Goal: Contribute content: Contribute content

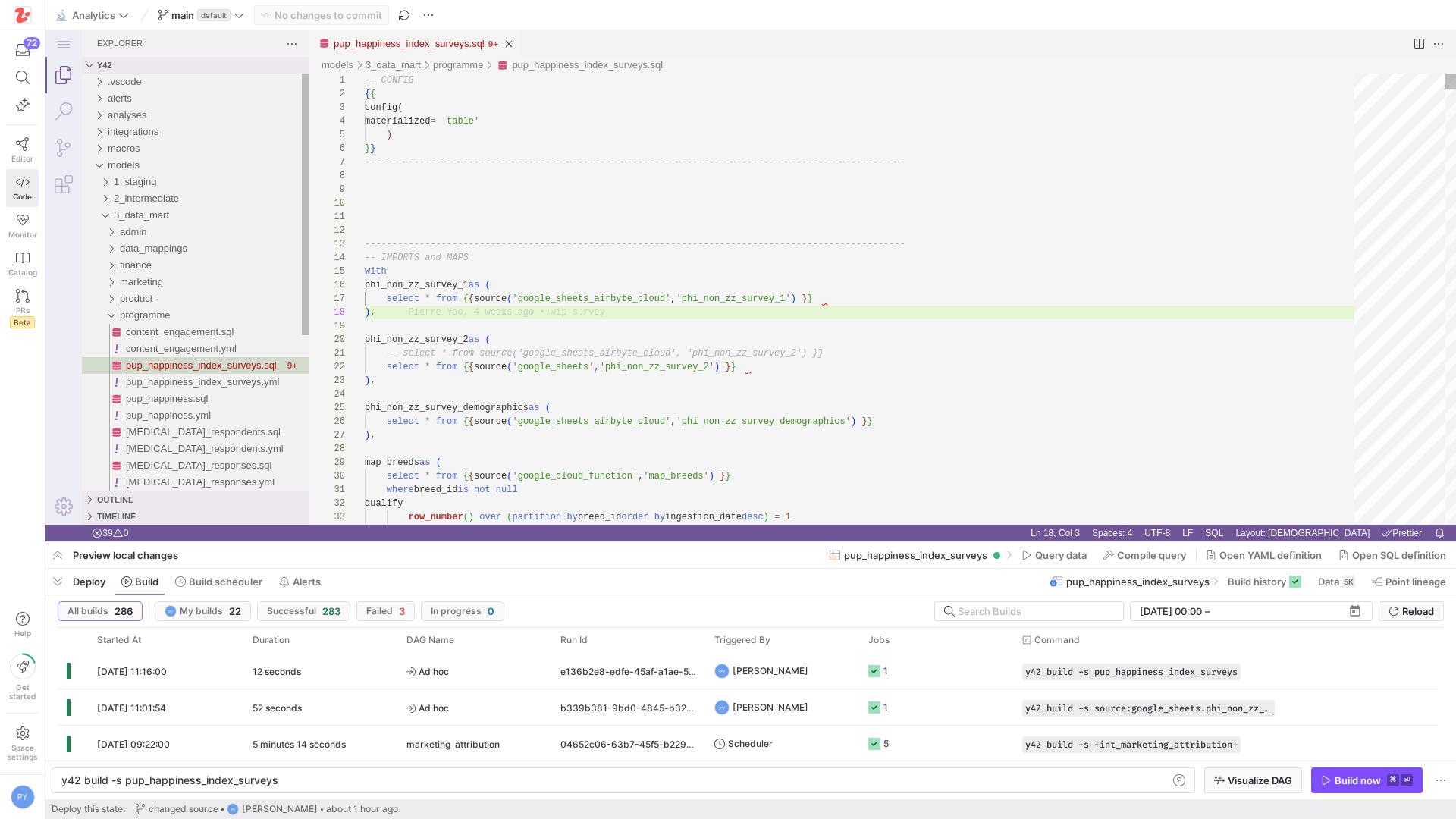
scroll to position [95, 11]
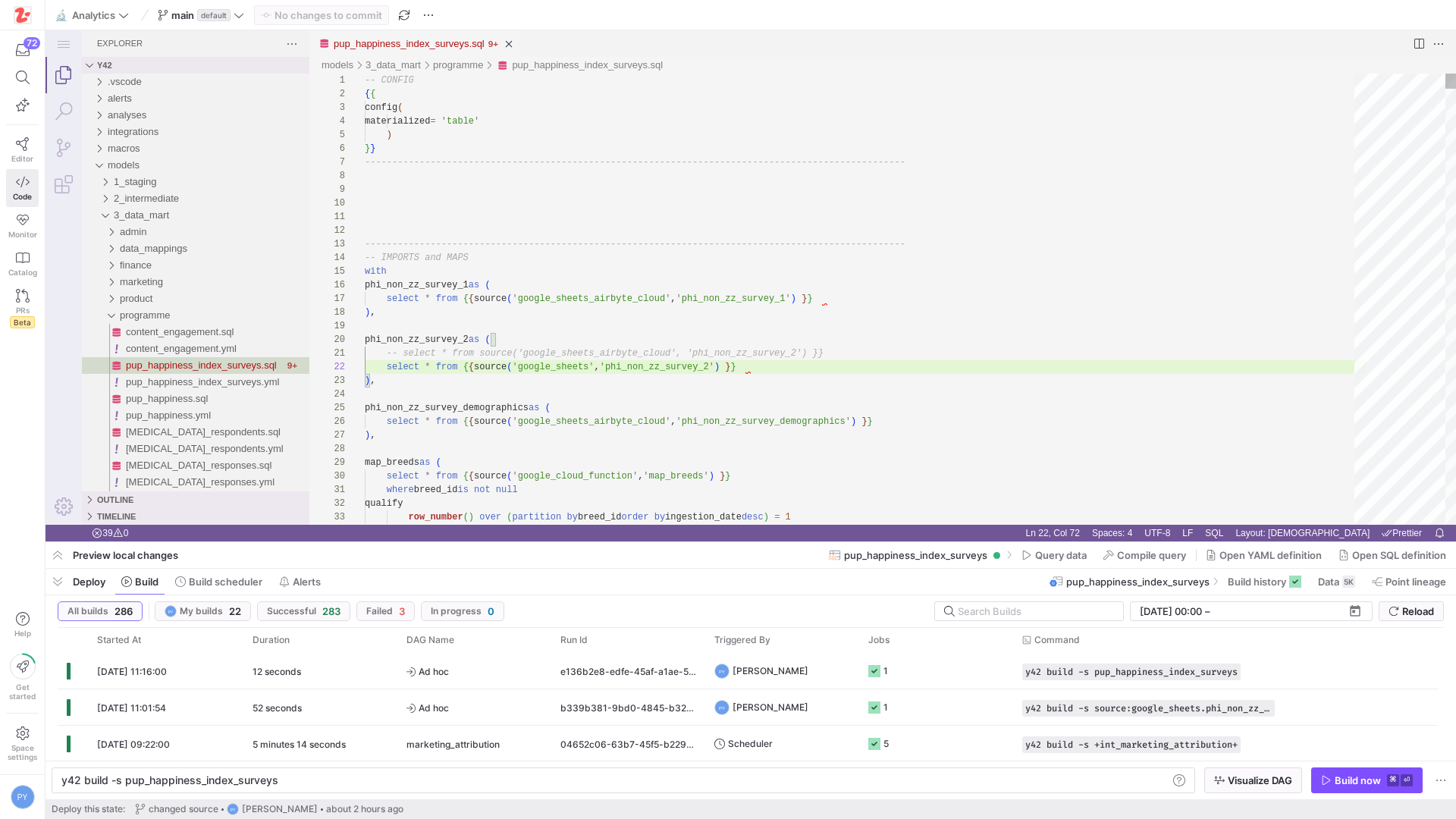
scroll to position [14, 384]
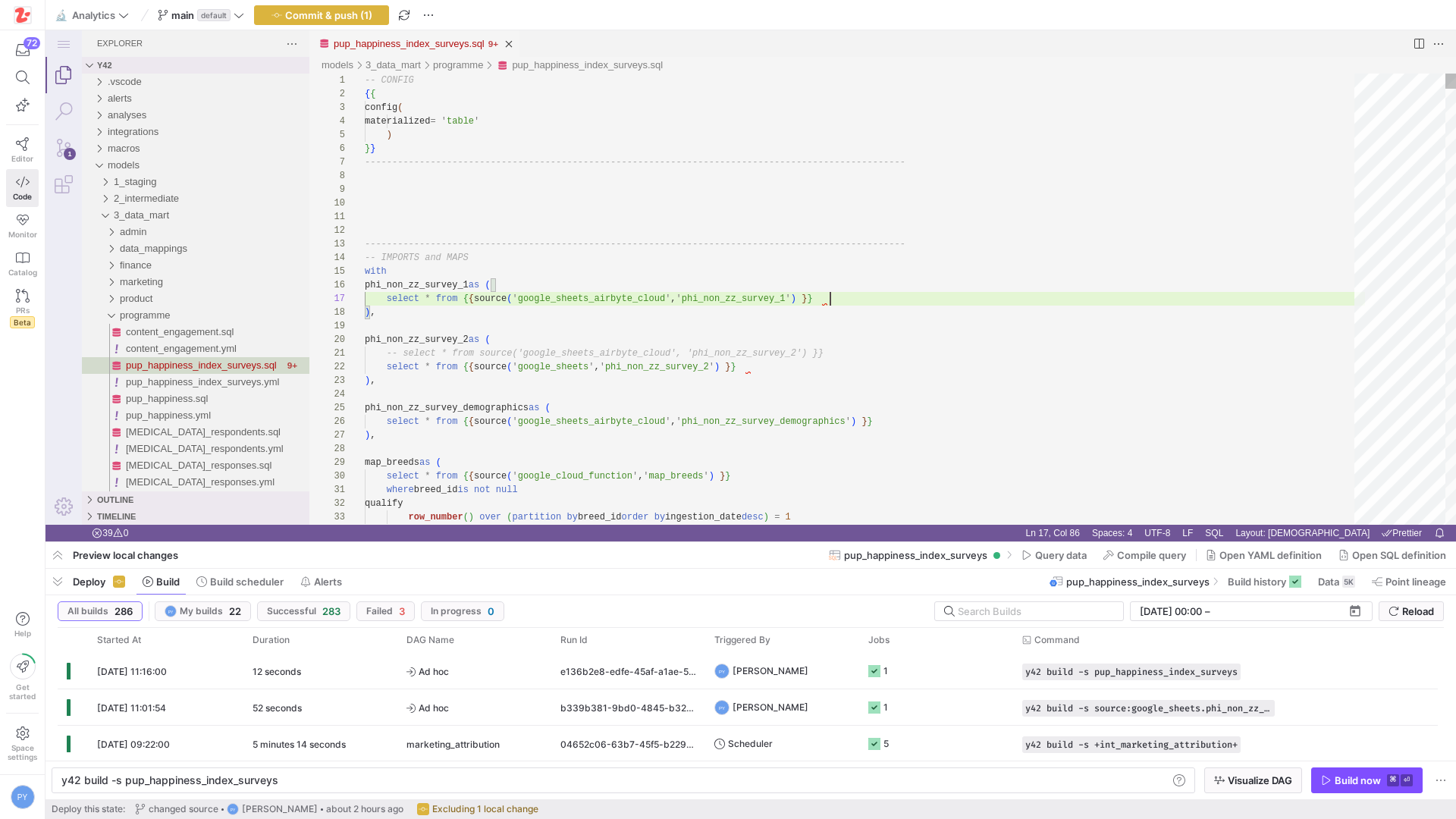
scroll to position [82, 460]
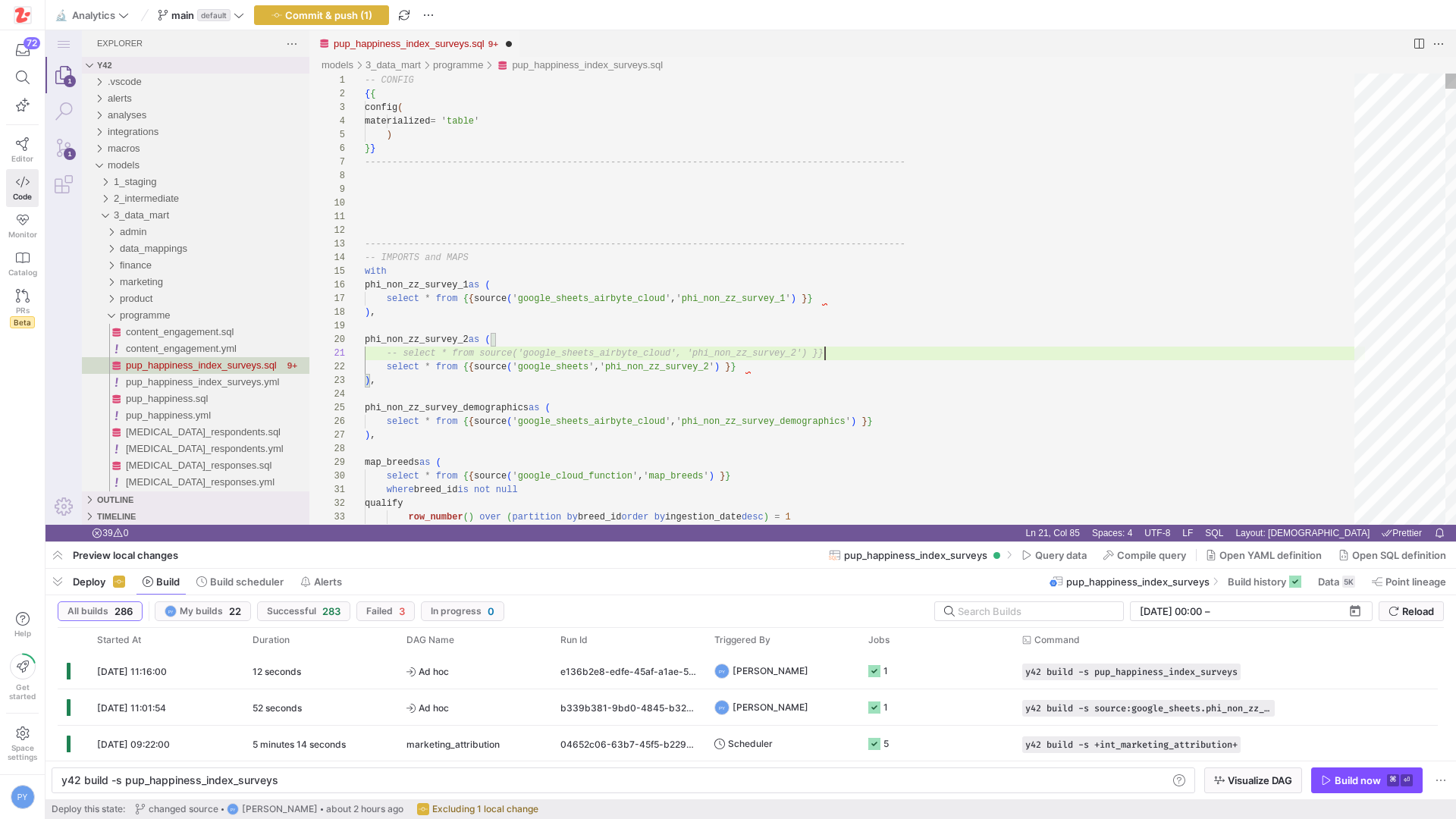
scroll to position [0, 460]
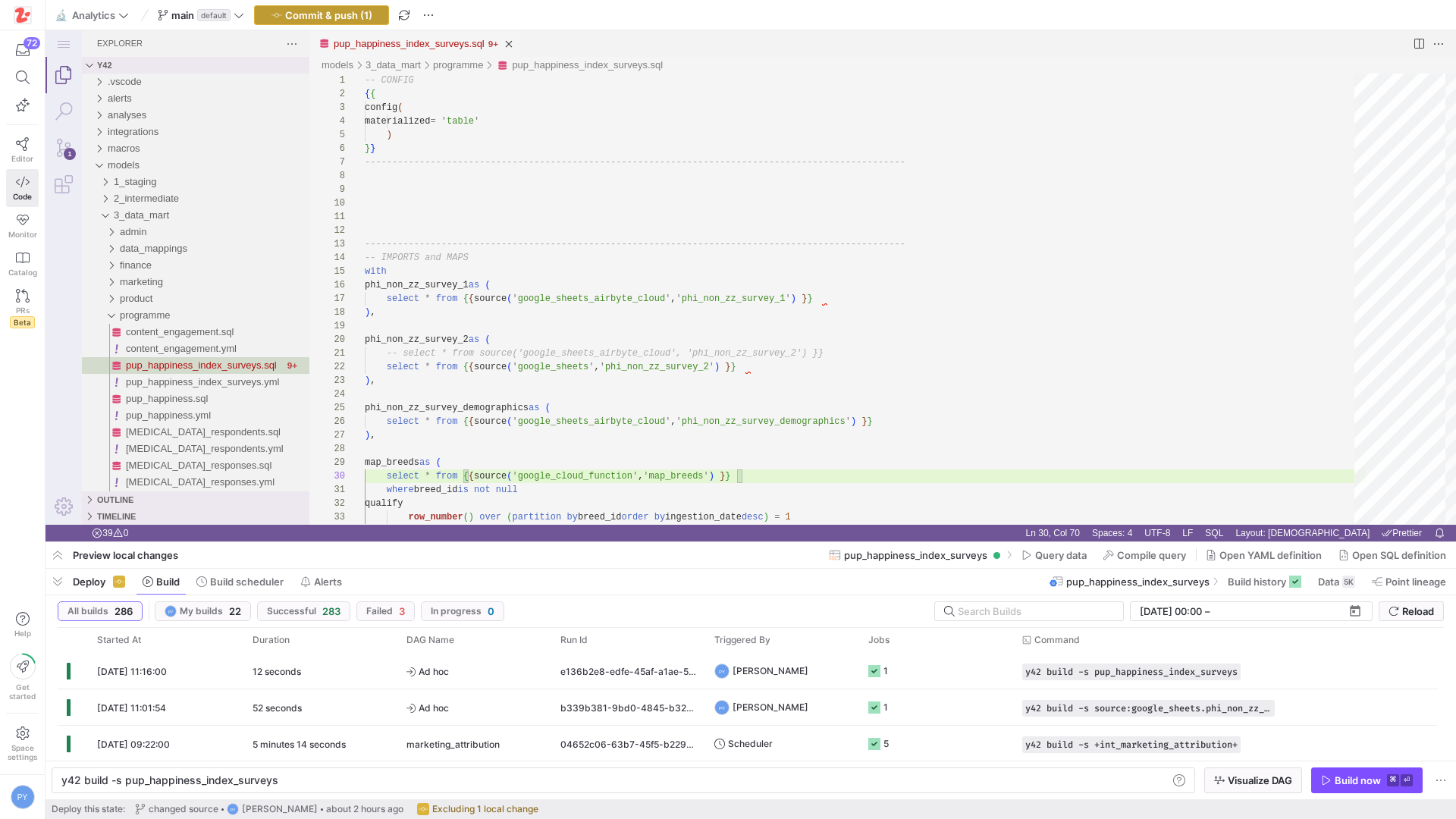
click at [358, 15] on span "Commit & push (1)" at bounding box center [328, 15] width 87 height 12
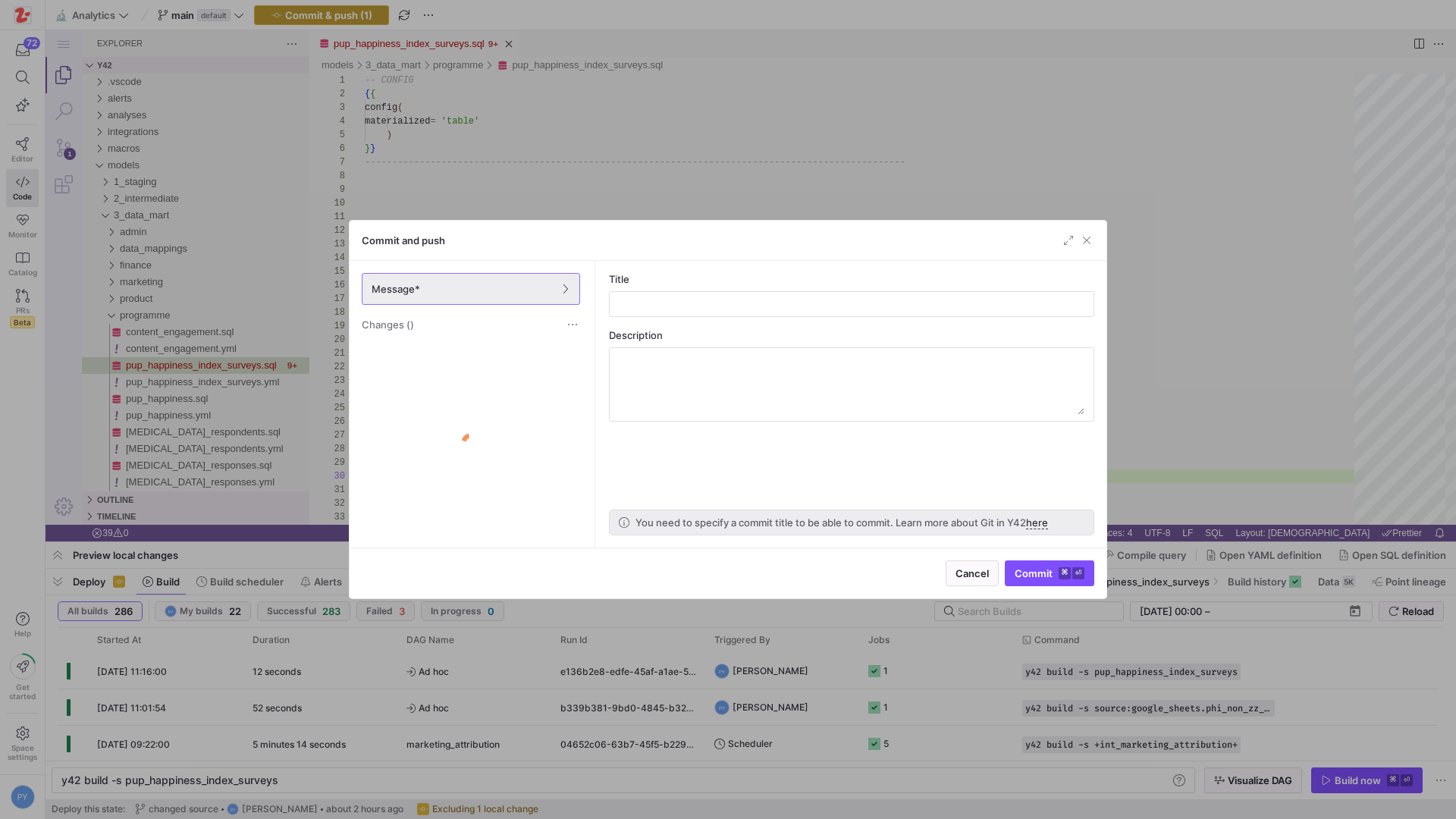
scroll to position [123, 394]
click at [1088, 244] on span "button" at bounding box center [1086, 240] width 16 height 16
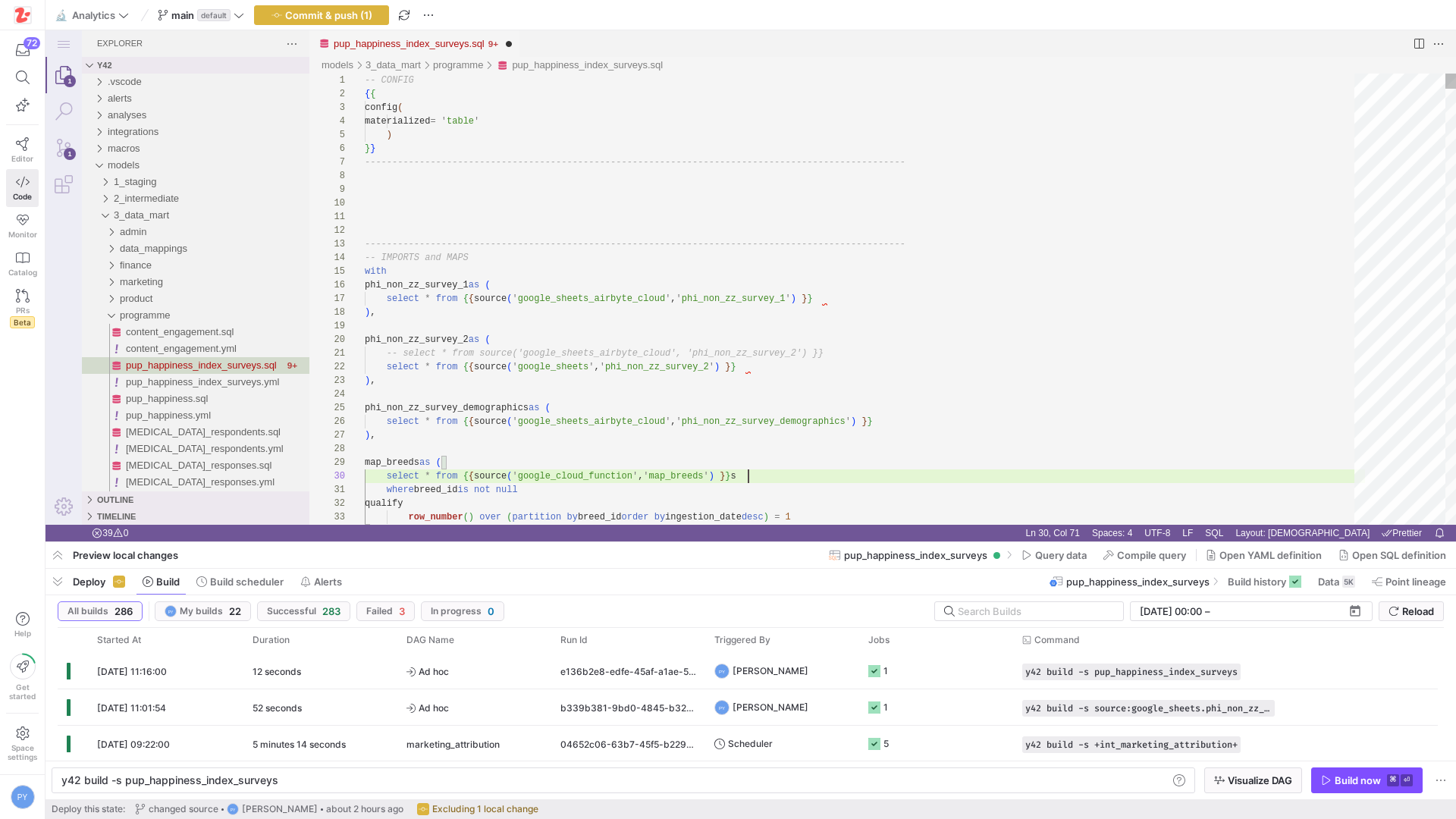
type textarea "-- select * from source('google_sheets_airbyte_cloud', 'phi_non_zz_survey_2') }…"
click at [351, 23] on span "button" at bounding box center [322, 16] width 134 height 18
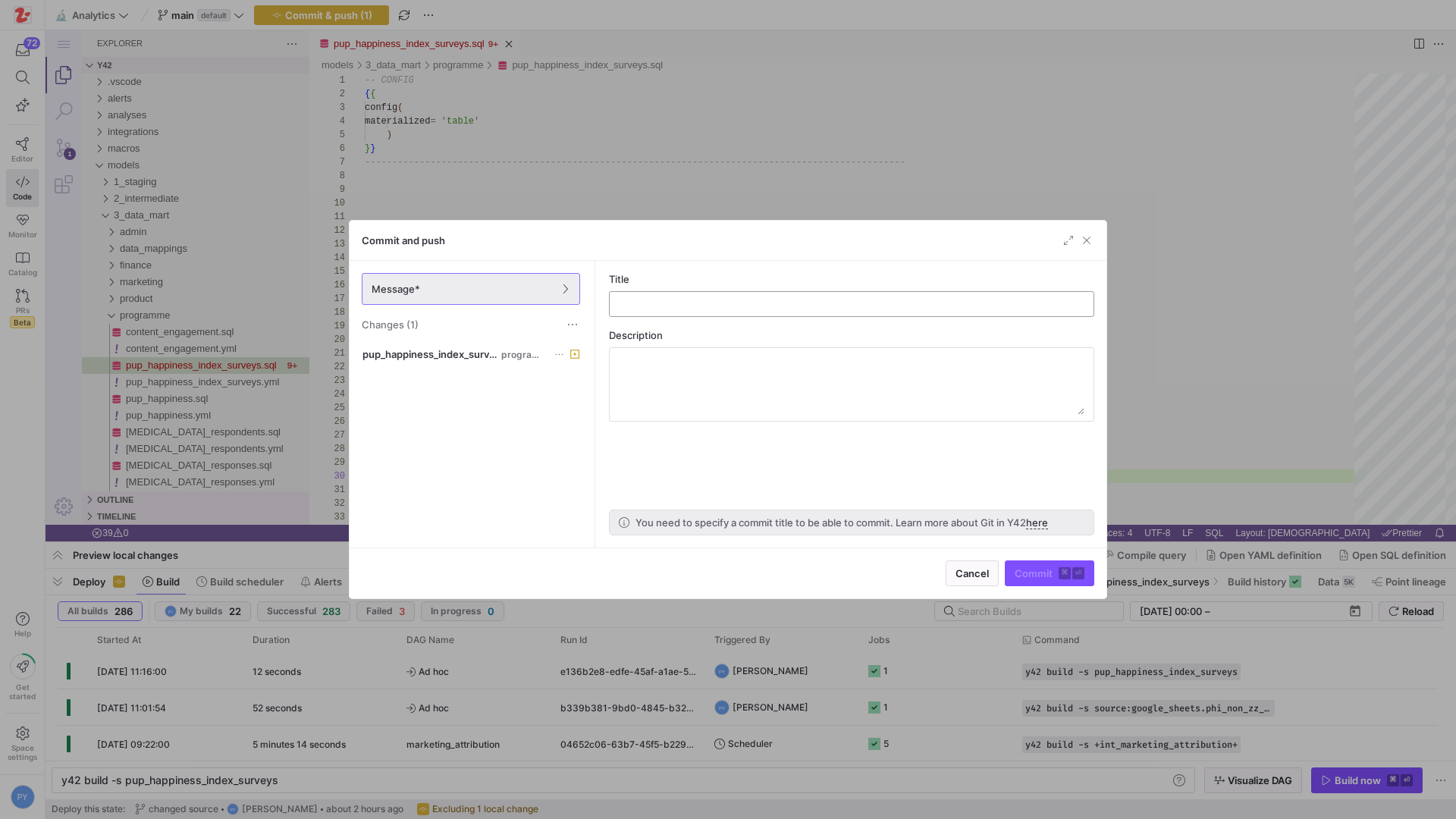
click at [641, 310] on div at bounding box center [851, 304] width 459 height 24
click at [641, 307] on input "text" at bounding box center [851, 304] width 459 height 12
type input "sqlf"
click at [1038, 571] on span "Commit ⌘ ⏎" at bounding box center [1050, 573] width 70 height 12
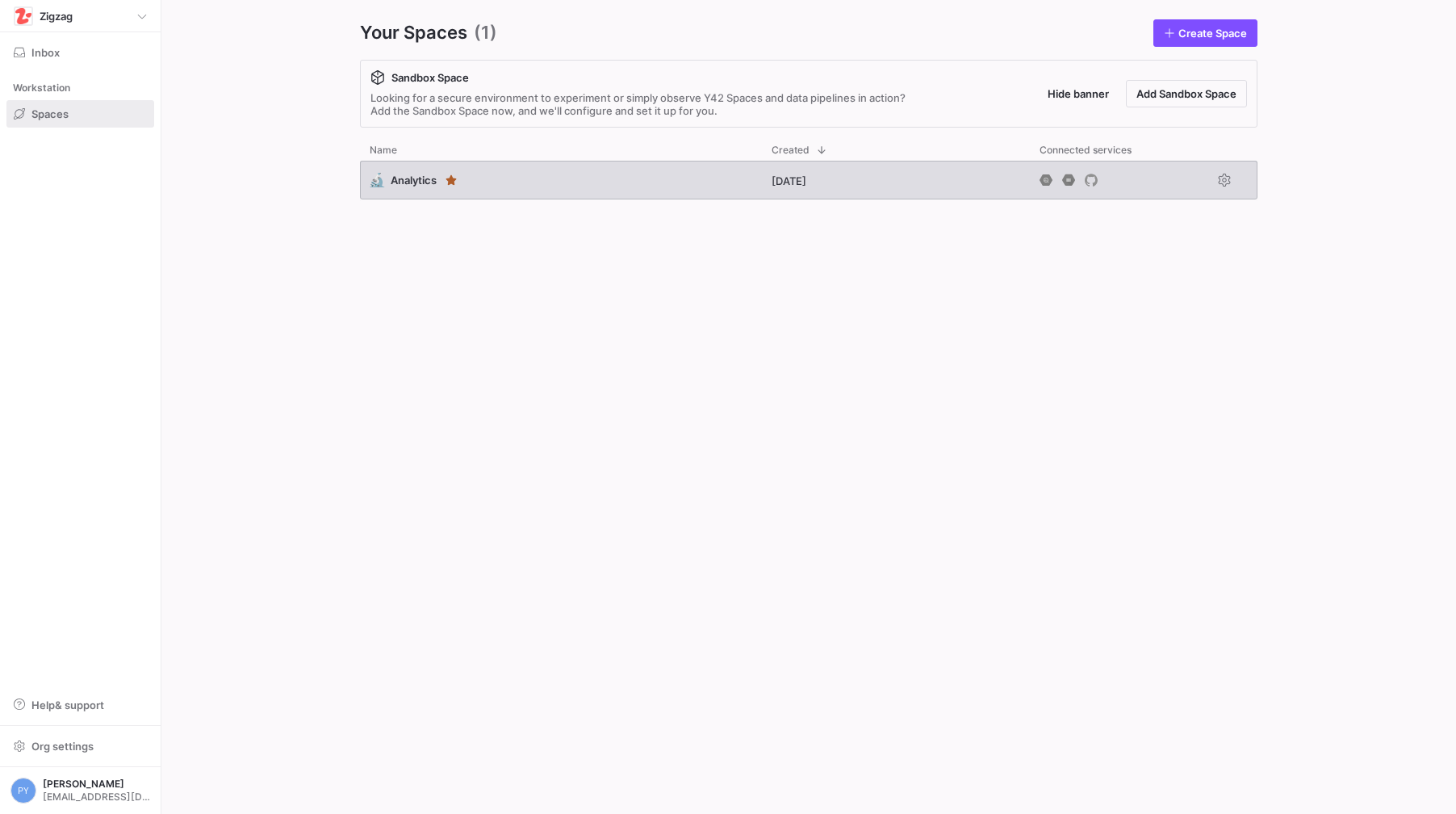
click at [506, 191] on div "🔬 Analytics" at bounding box center [561, 181] width 402 height 39
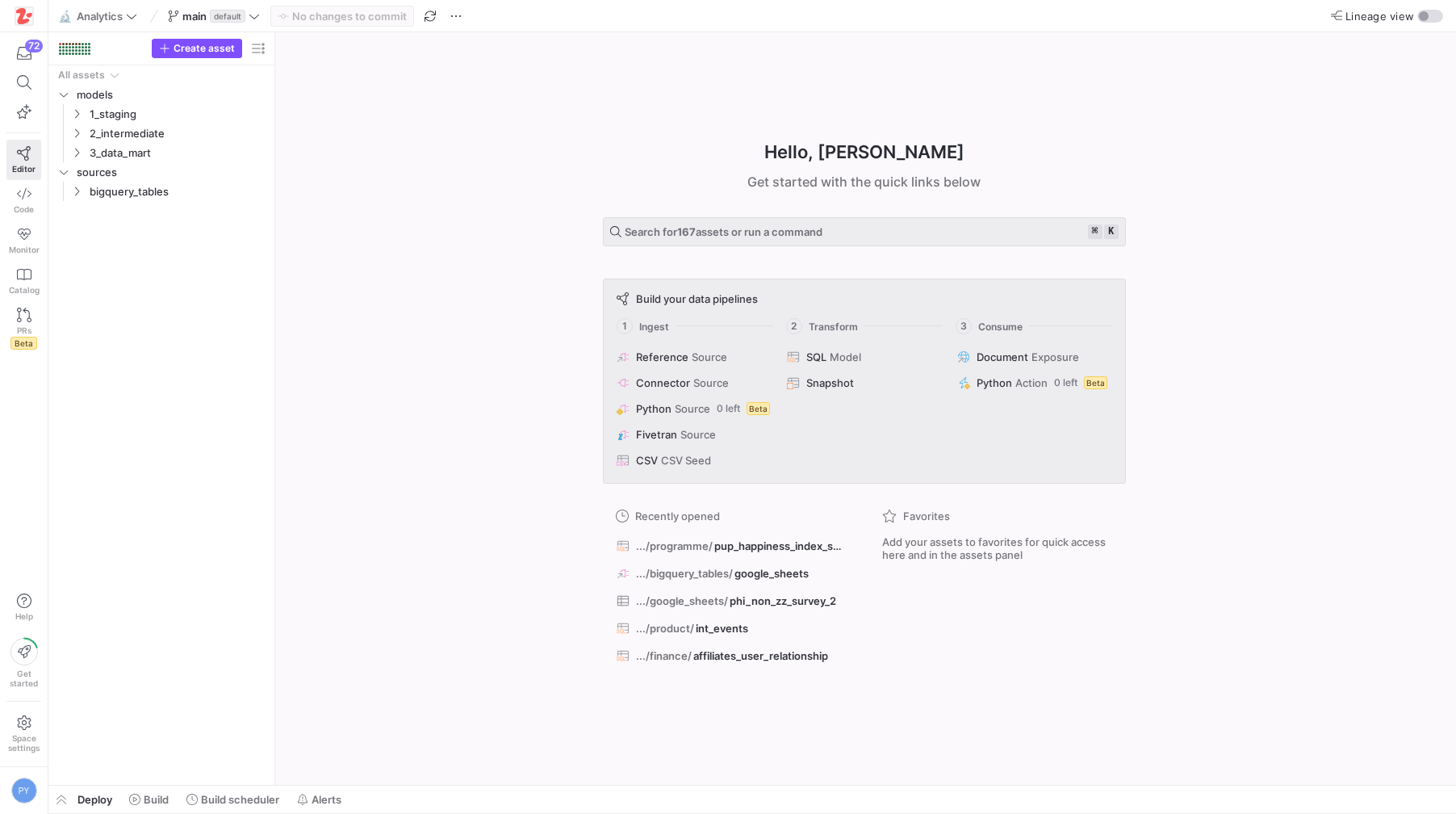
click at [495, 525] on div "Hello, Pierre ✨ Get started with the quick links below Search for 167 assets or…" at bounding box center [865, 408] width 1165 height 753
click at [1, 357] on div "72 Editor Code Monitor Catalog PRs Beta" at bounding box center [23, 197] width 48 height 330
click at [265, 310] on div "All assets models 1_staging 2_intermediate 3_data_mart sources bigquery_tables" at bounding box center [161, 422] width 213 height 712
click at [29, 203] on link "Code" at bounding box center [24, 199] width 35 height 40
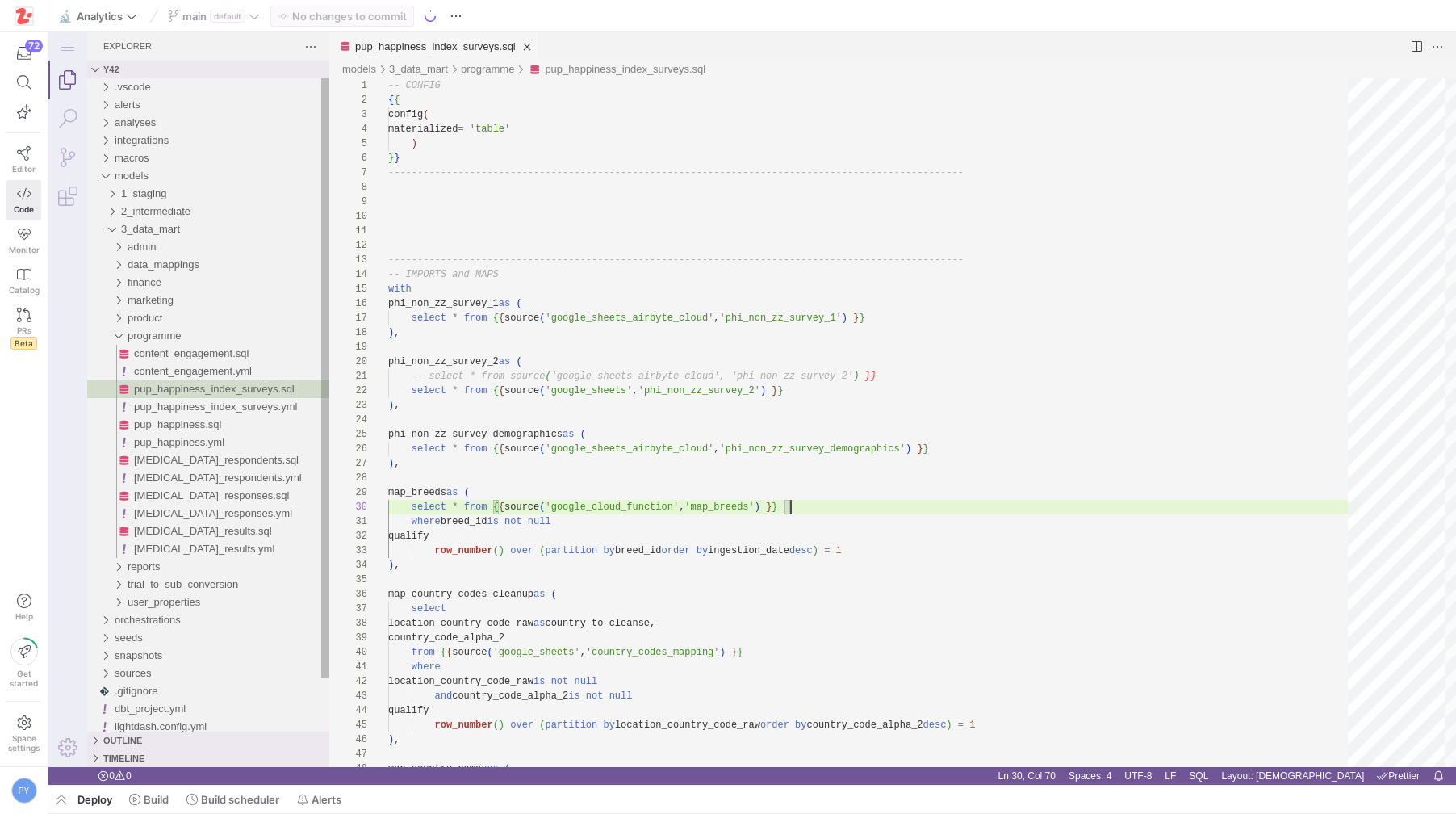
scroll to position [131, 403]
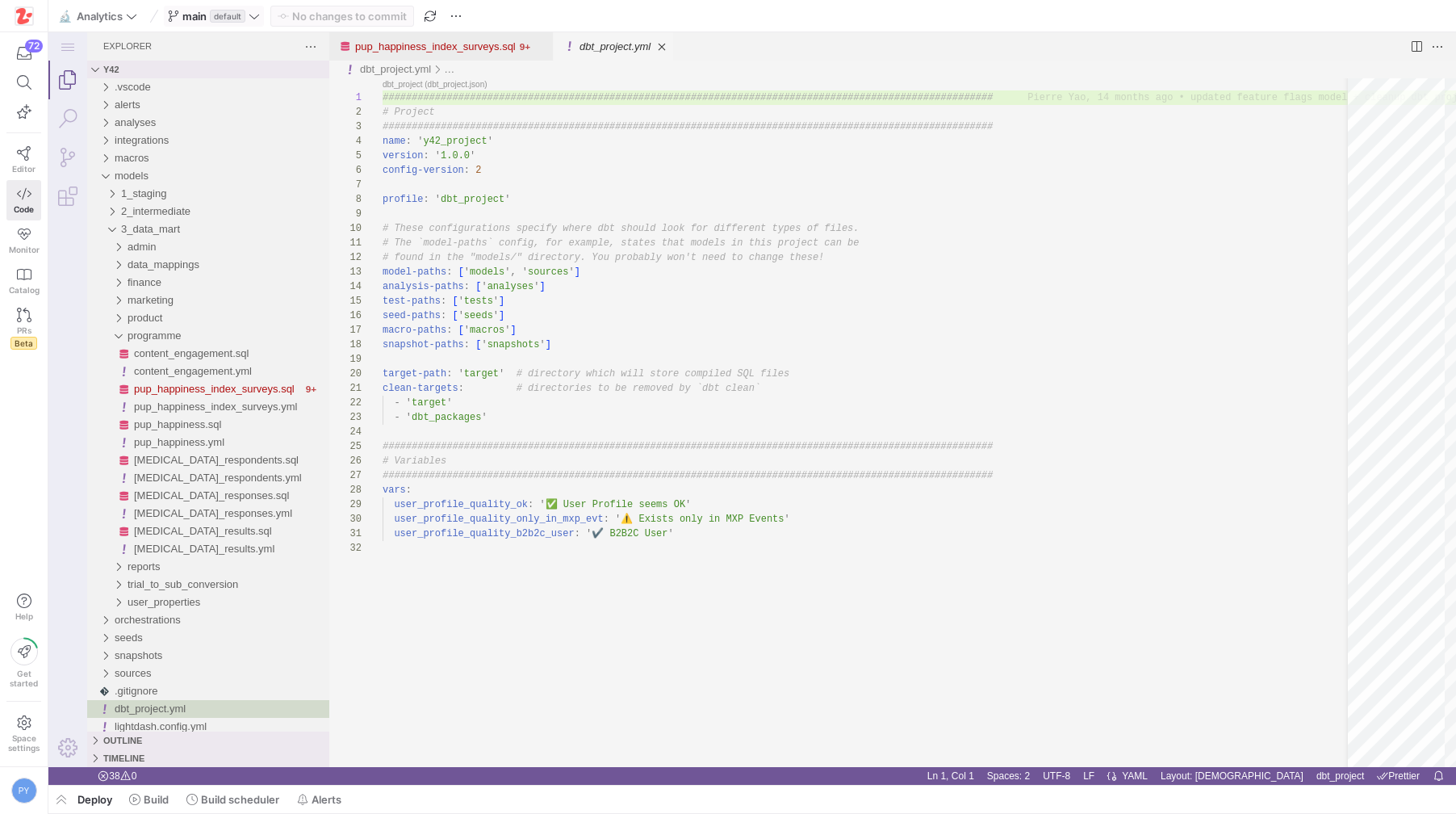
click at [260, 12] on icon at bounding box center [255, 17] width 12 height 12
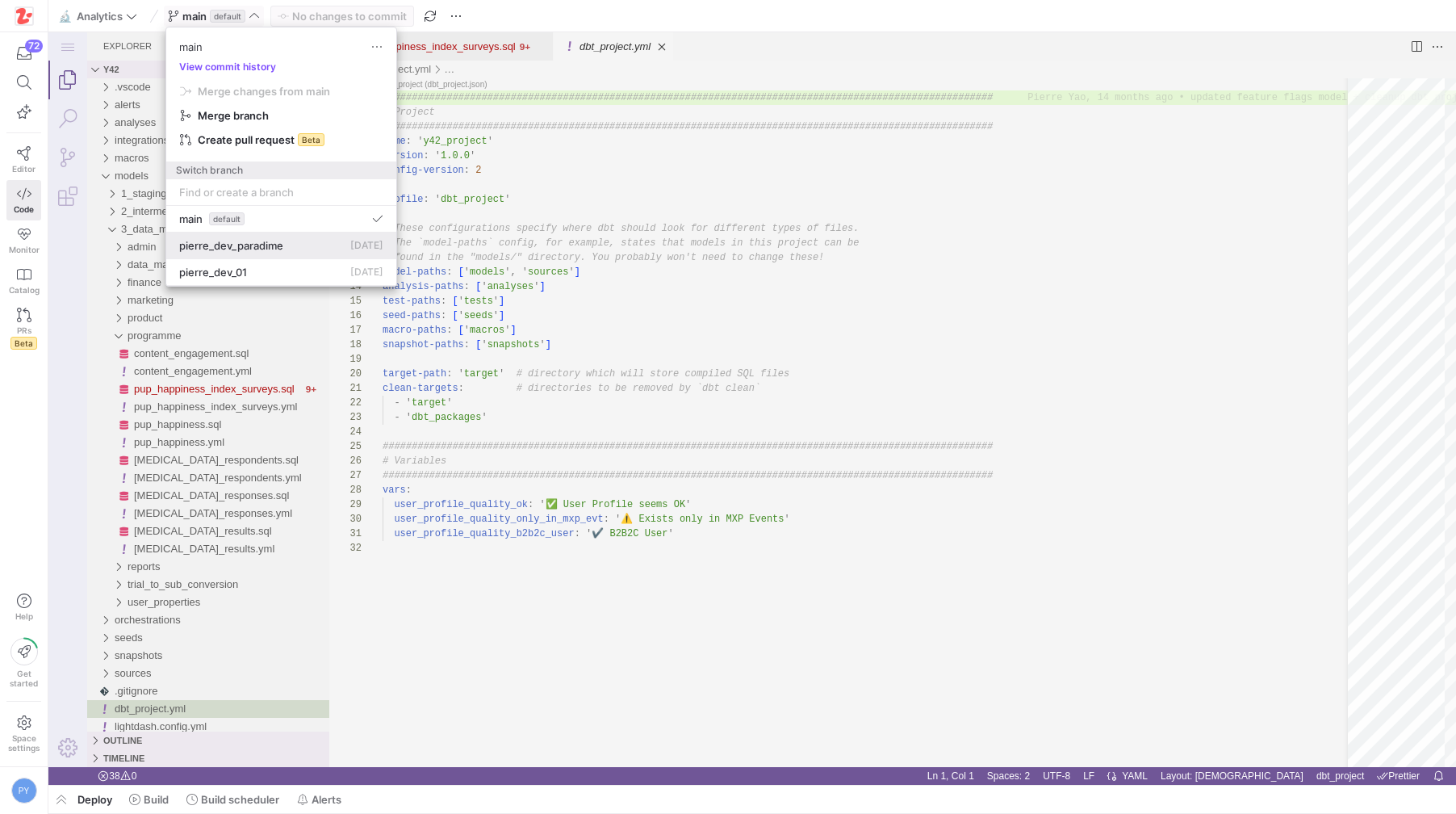
click at [249, 250] on span "pierre_dev_paradime" at bounding box center [231, 245] width 104 height 13
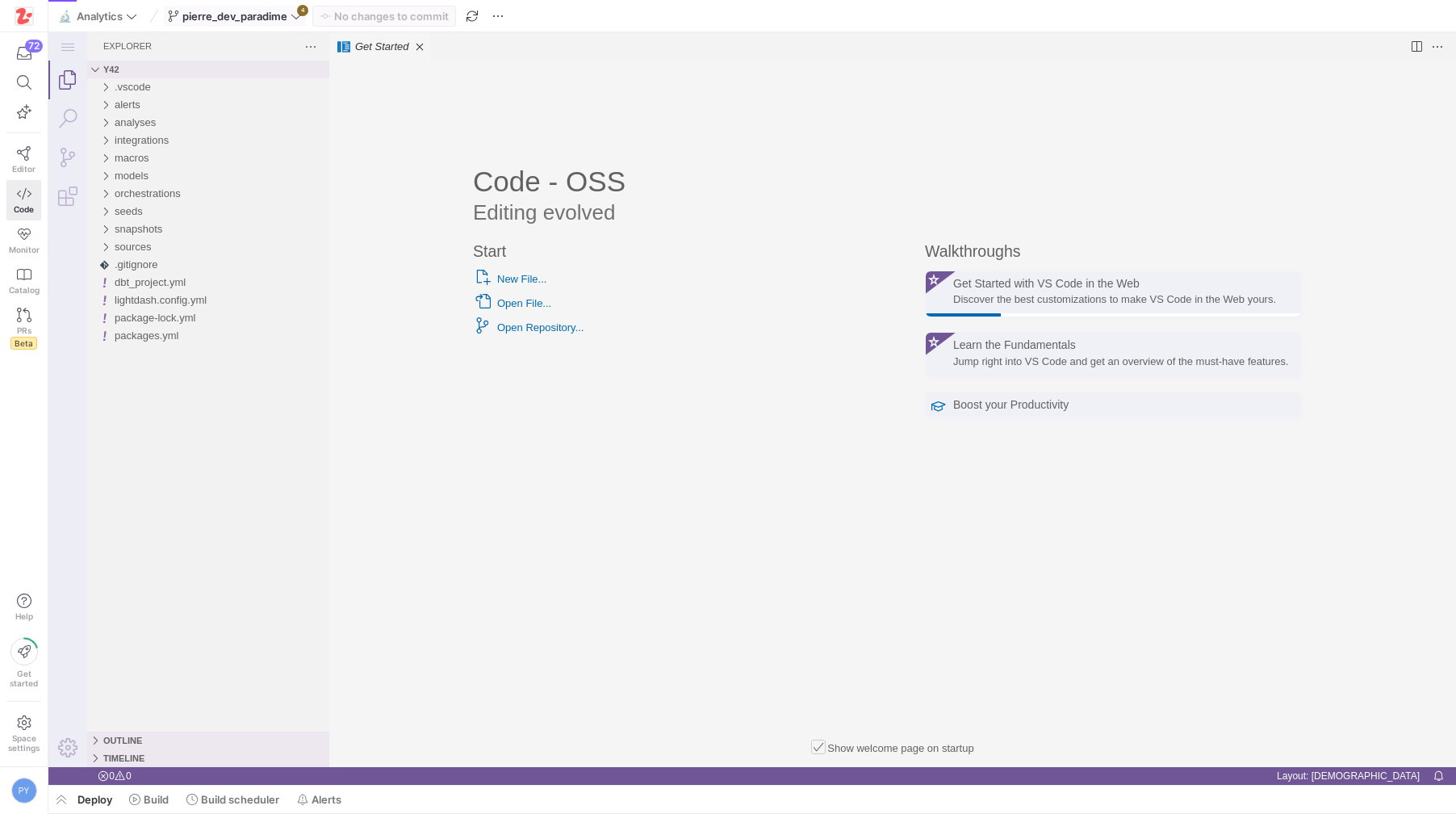
click at [292, 12] on div "pierre_dev_paradime 4" at bounding box center [235, 17] width 142 height 21
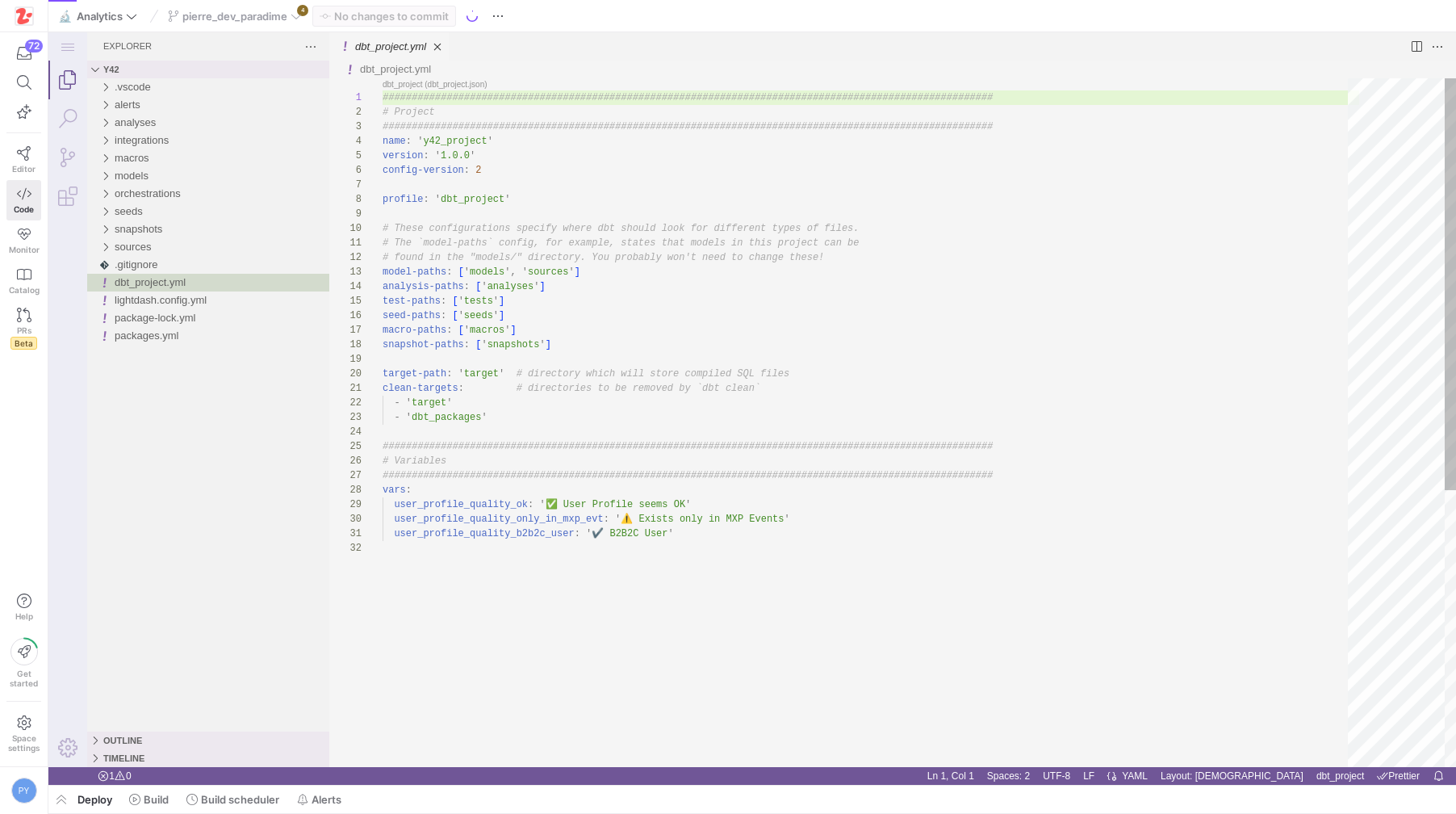
click at [292, 17] on div "pierre_dev_paradime 4" at bounding box center [235, 17] width 142 height 21
click at [298, 17] on icon at bounding box center [297, 17] width 12 height 12
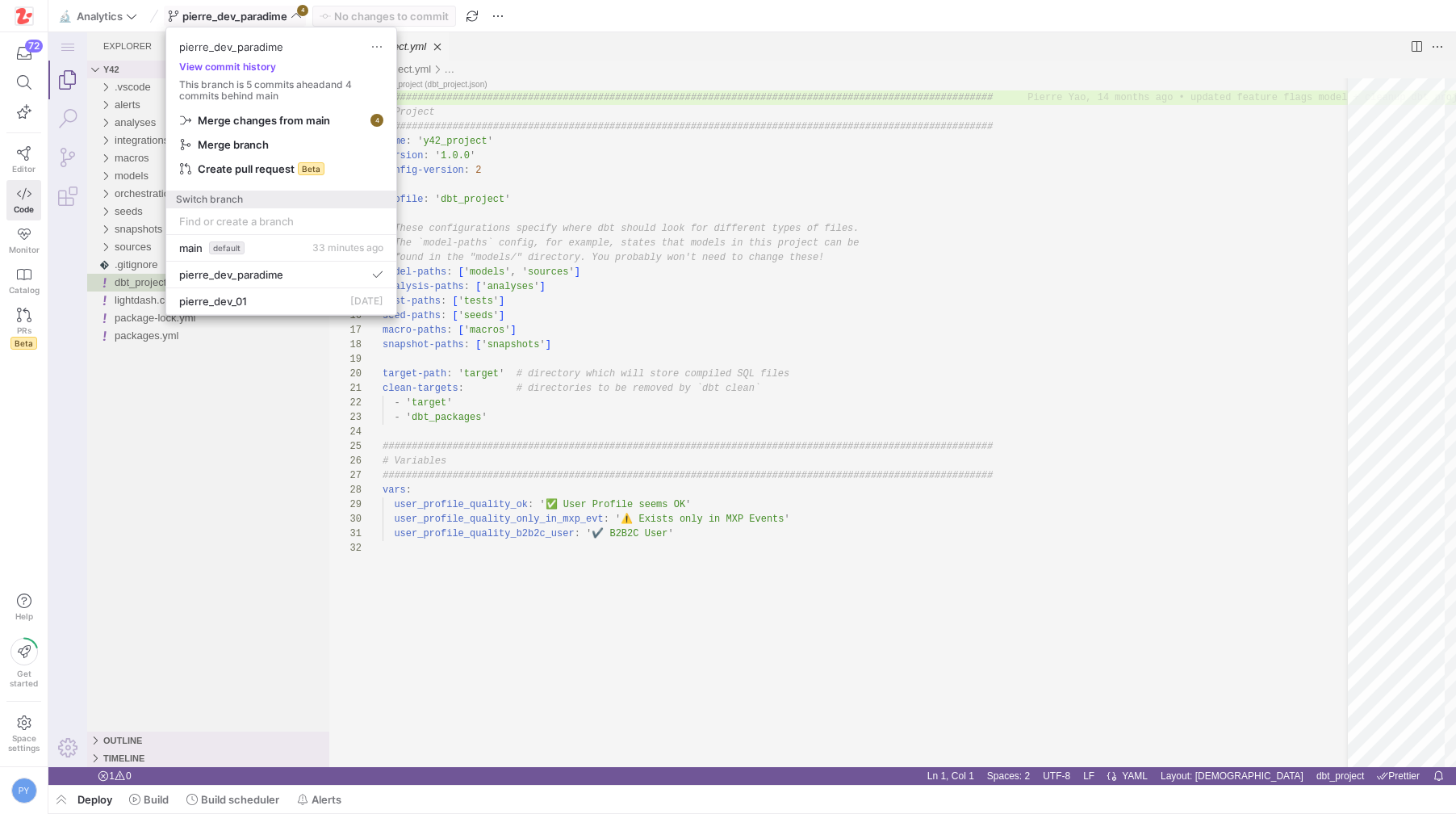
click at [526, 102] on div at bounding box center [728, 407] width 1456 height 814
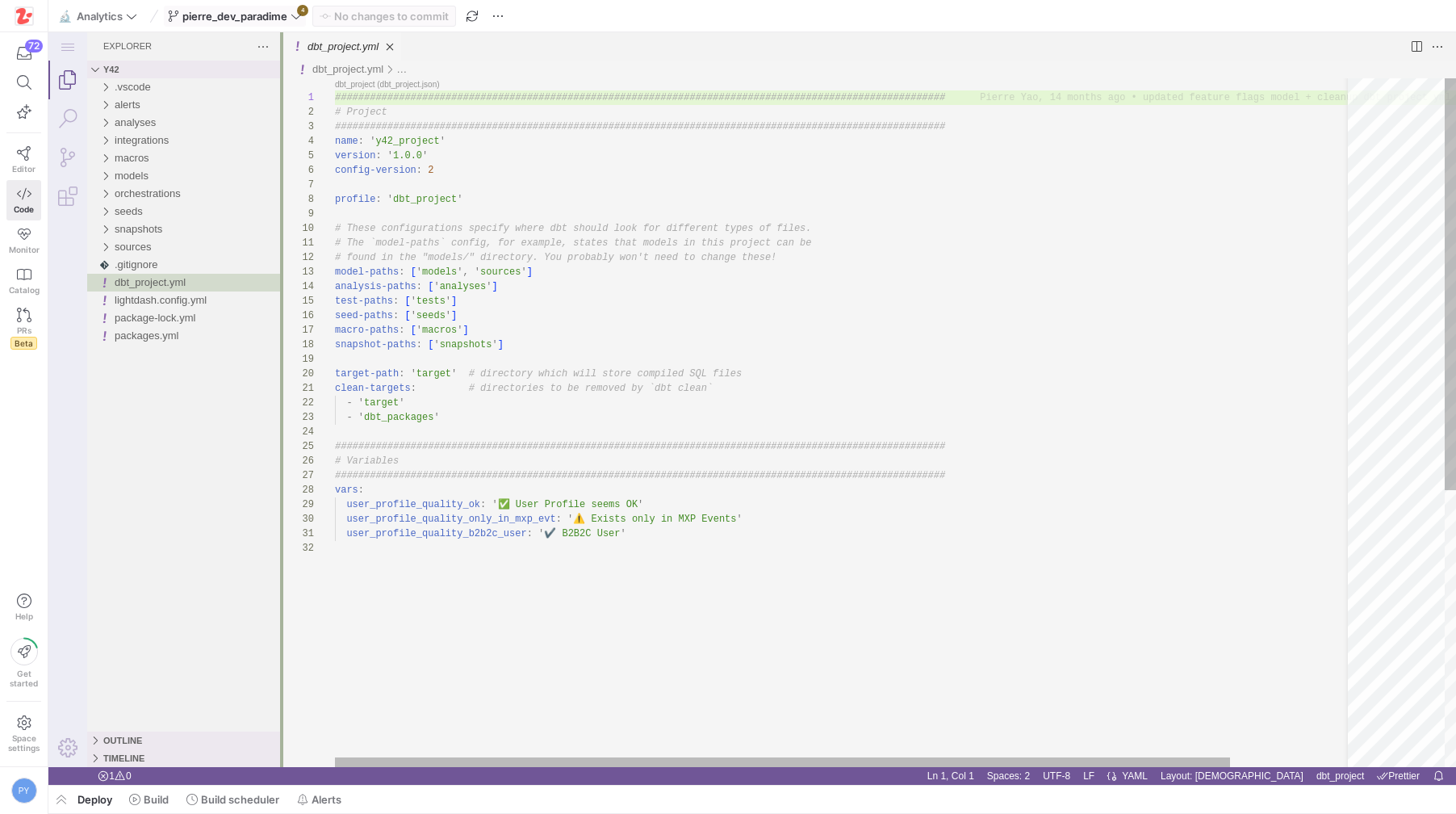
drag, startPoint x: 329, startPoint y: 256, endPoint x: 293, endPoint y: 257, distance: 36.0
click at [283, 256] on div at bounding box center [281, 399] width 3 height 735
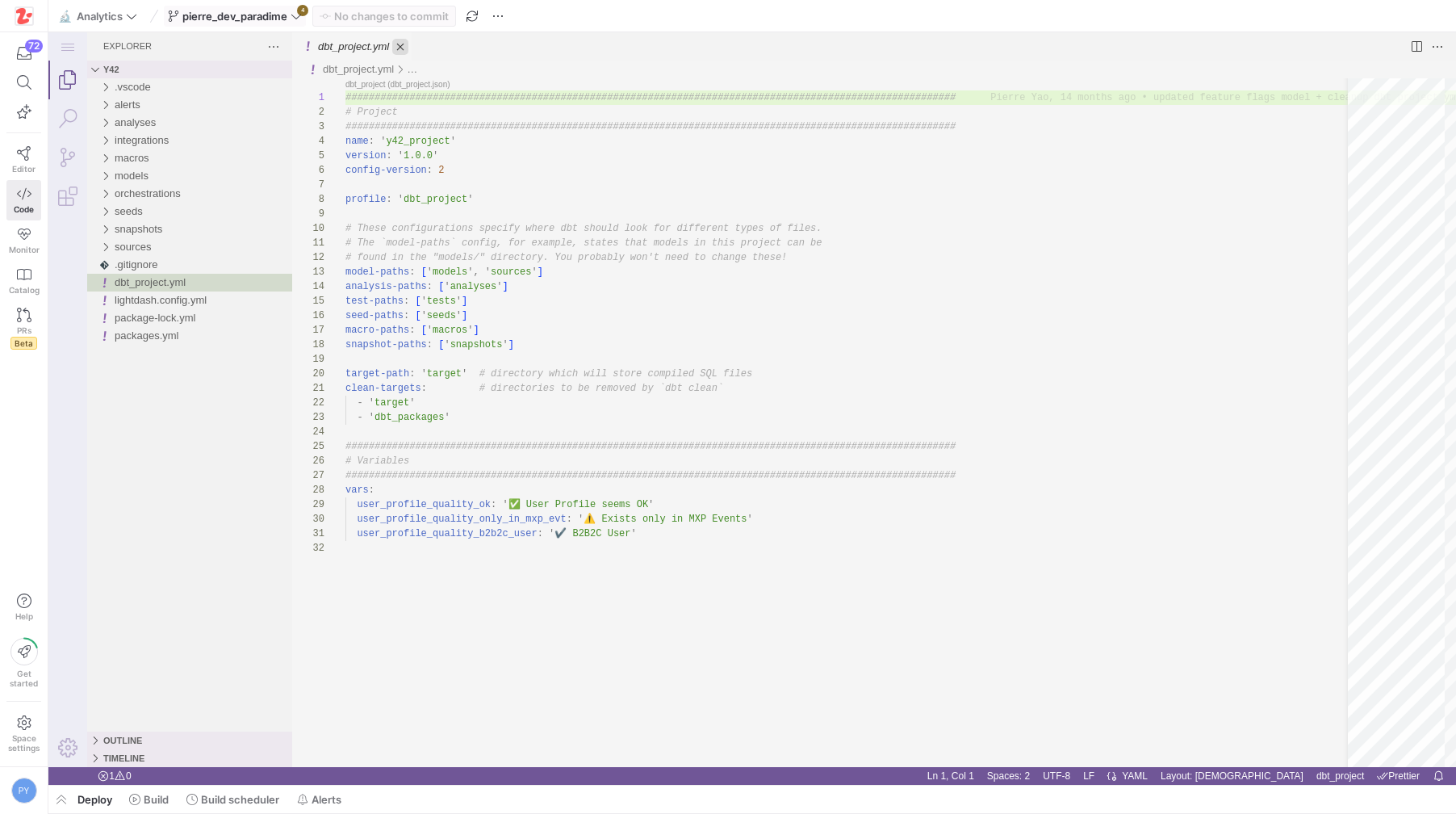
click at [406, 48] on link "Close (⌘W)" at bounding box center [400, 47] width 17 height 17
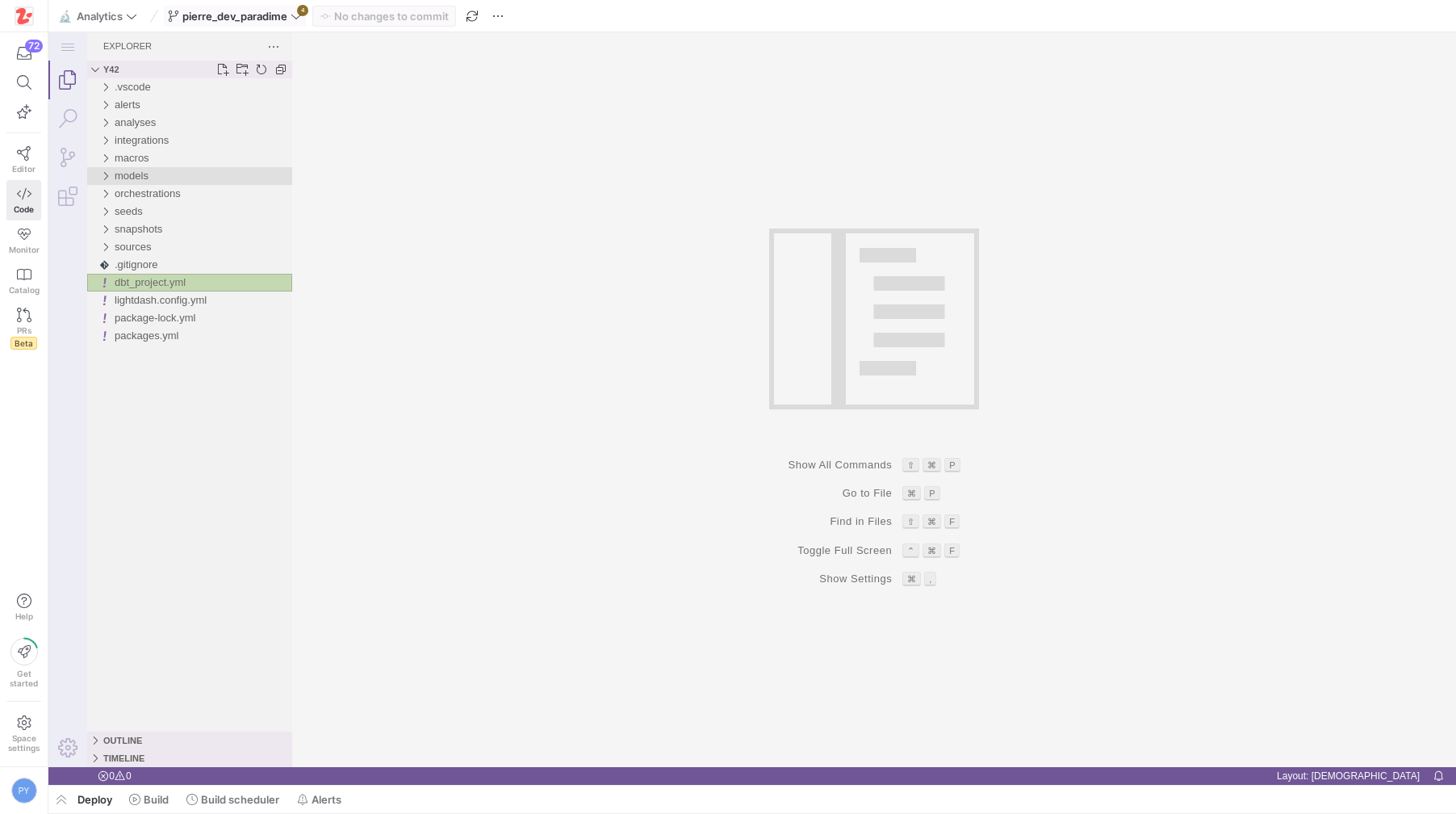
click at [163, 181] on div "models" at bounding box center [203, 176] width 178 height 18
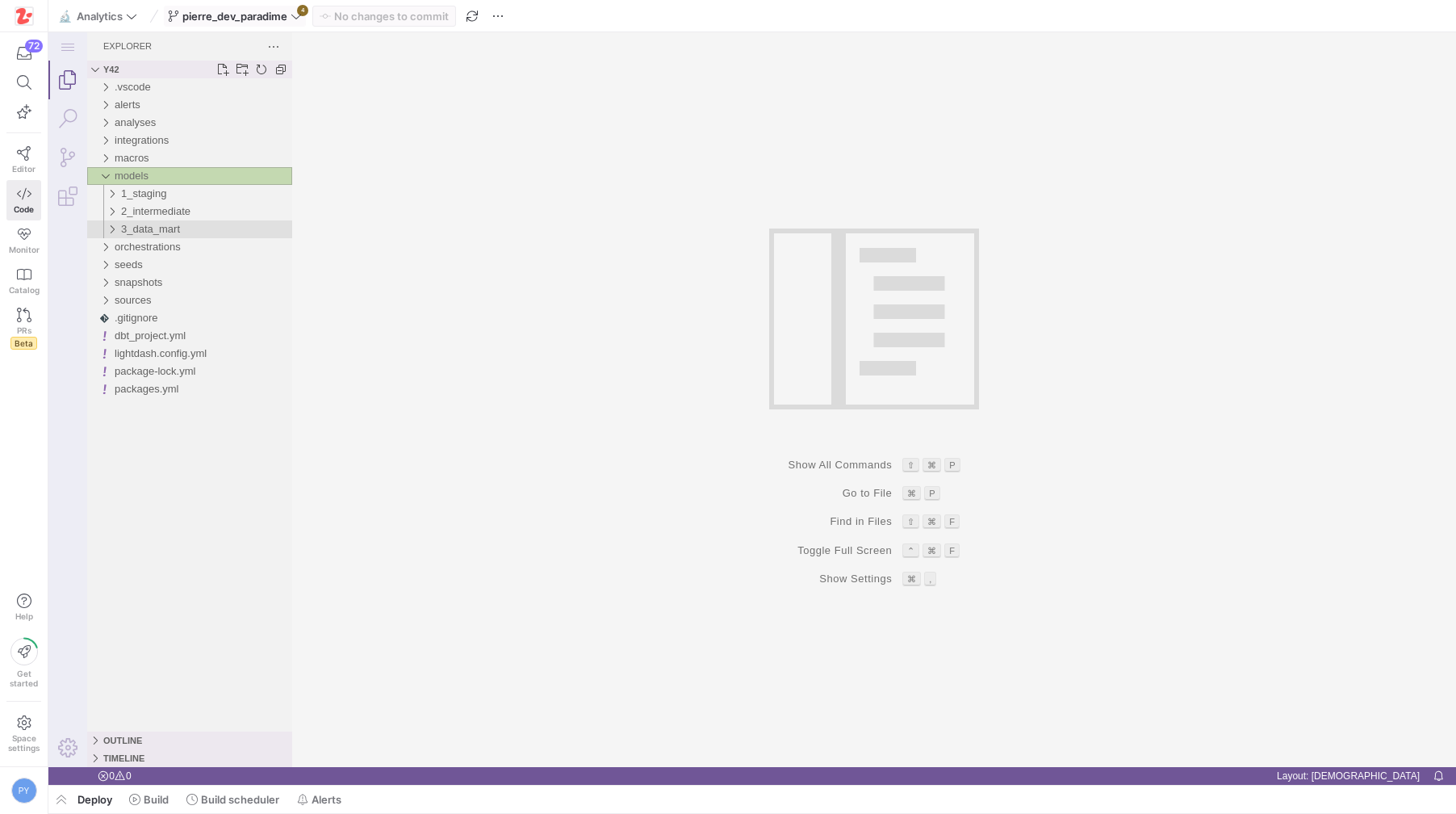
click at [185, 227] on div "3_data_mart" at bounding box center [206, 229] width 171 height 18
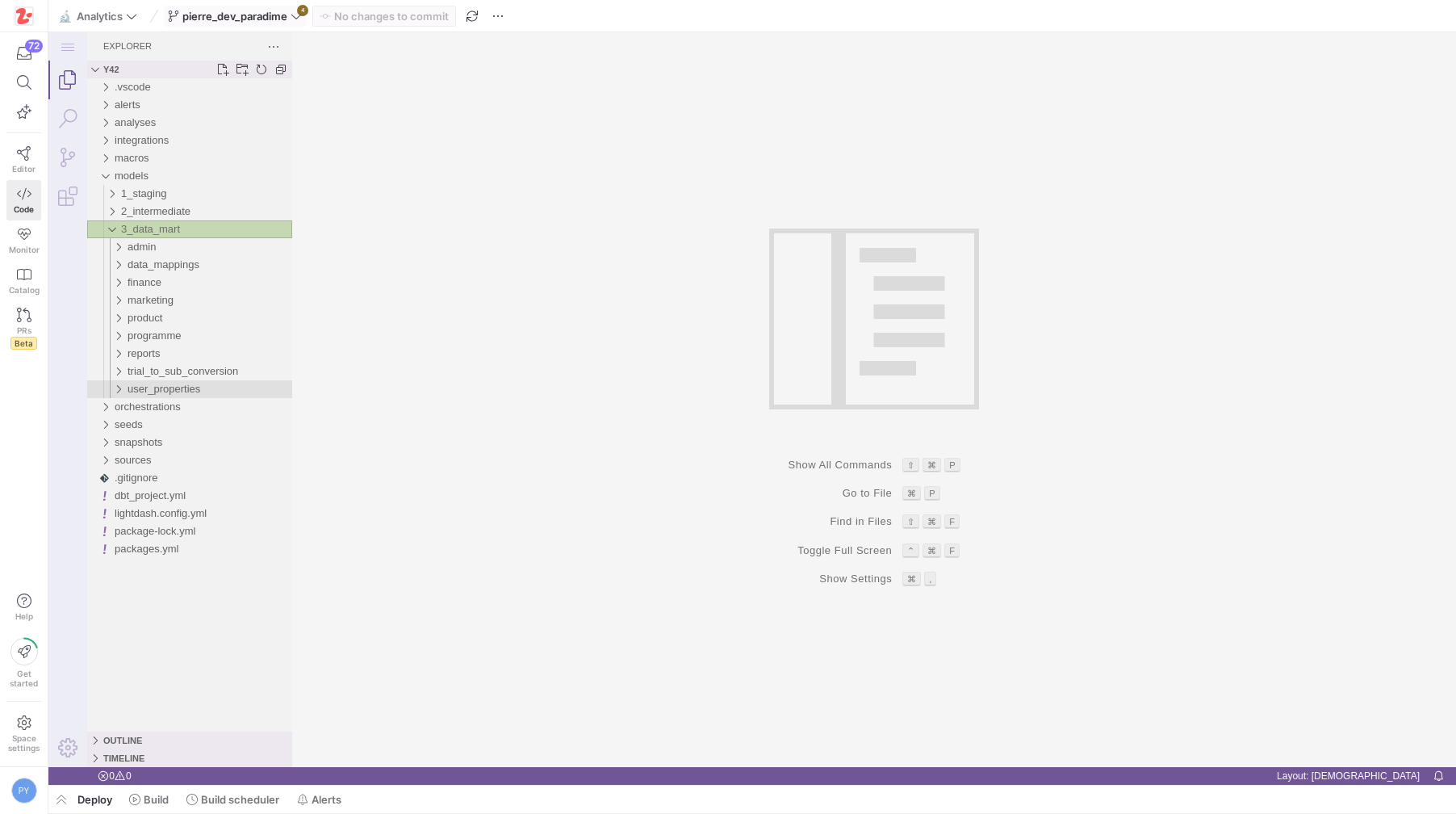
click at [208, 385] on div "user_properties" at bounding box center [210, 389] width 165 height 18
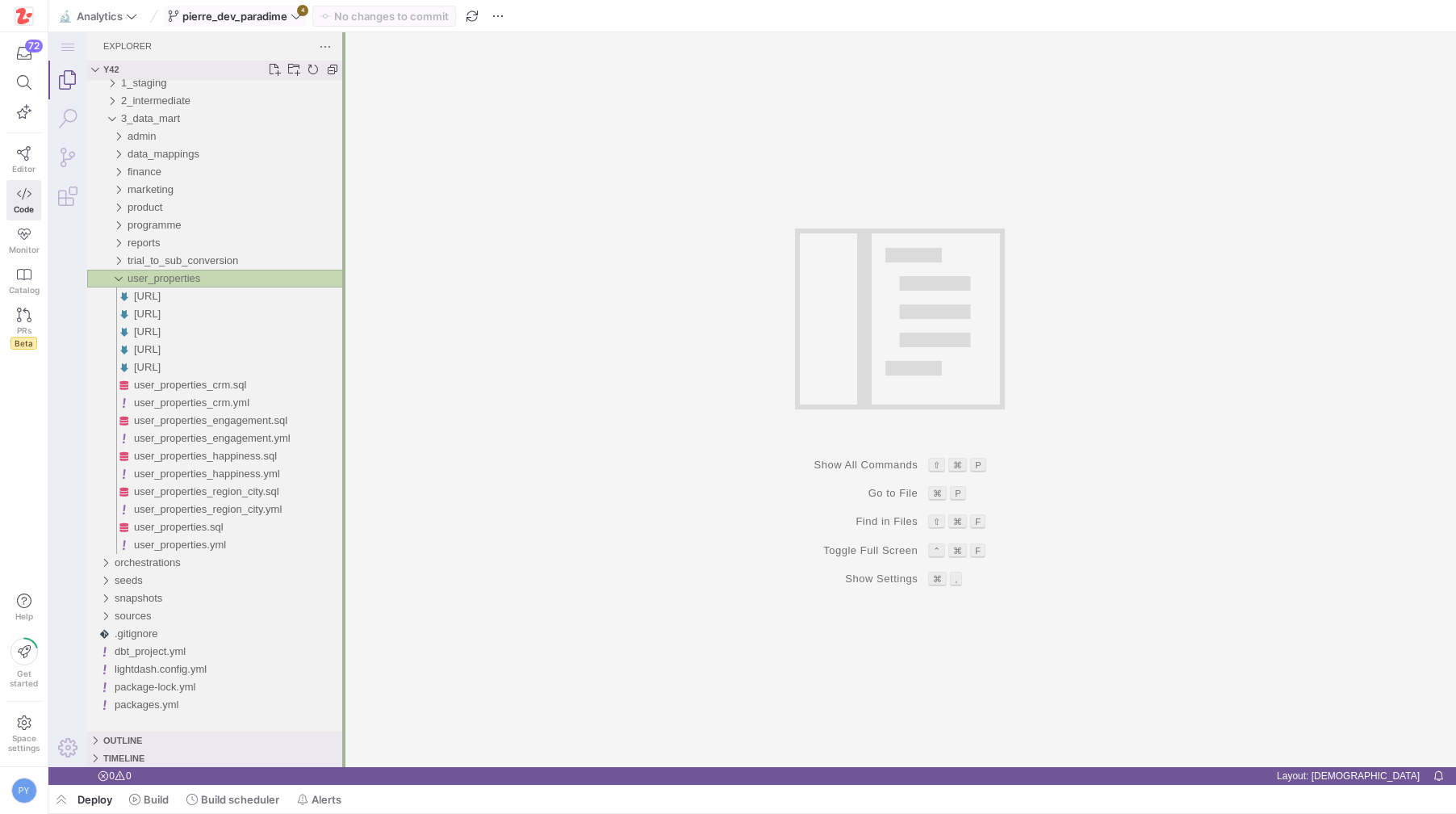
drag, startPoint x: 291, startPoint y: 386, endPoint x: 336, endPoint y: 390, distance: 45.2
click at [343, 390] on div at bounding box center [344, 399] width 3 height 735
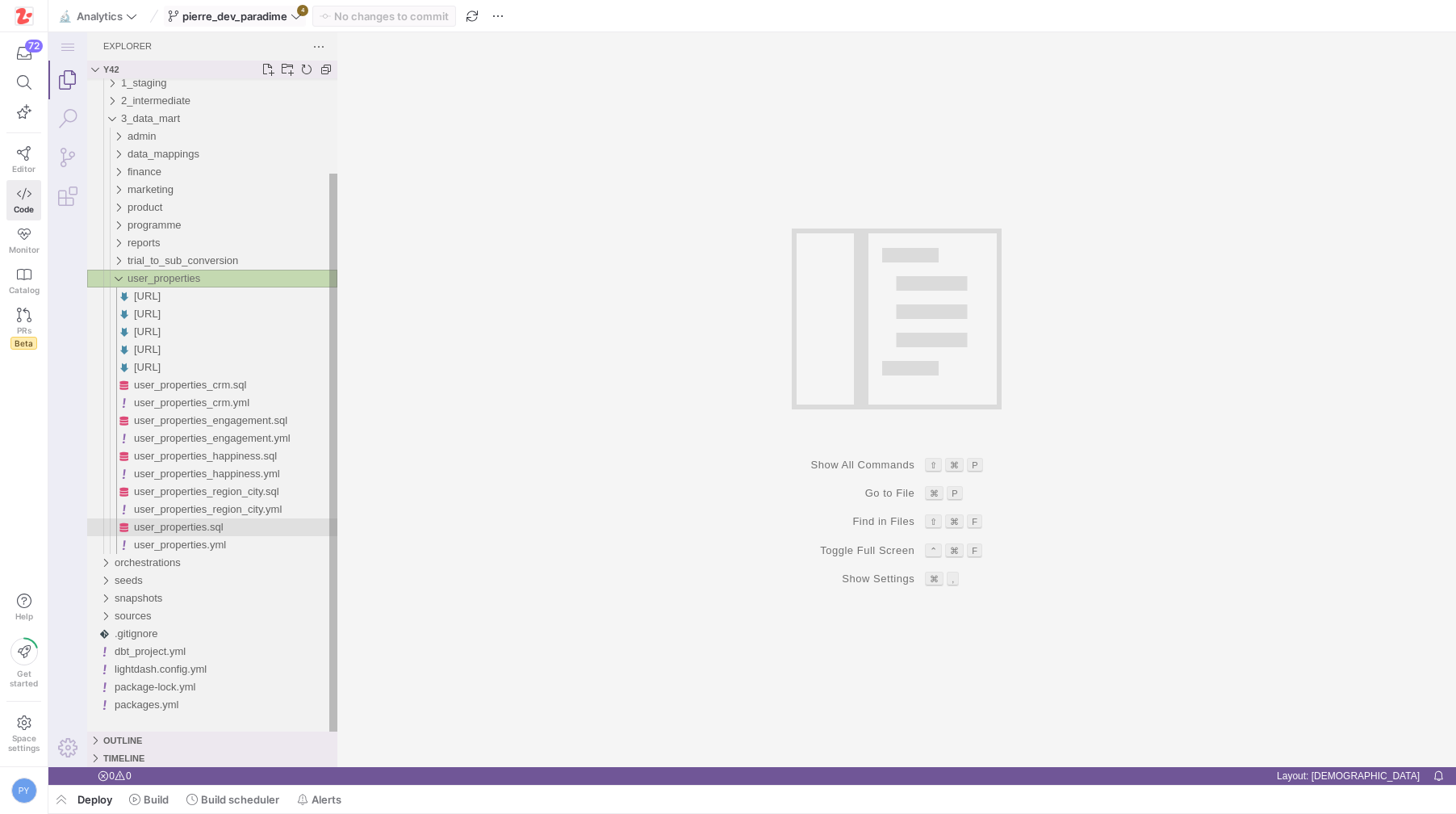
click at [246, 528] on div "user_properties.sql" at bounding box center [235, 527] width 203 height 18
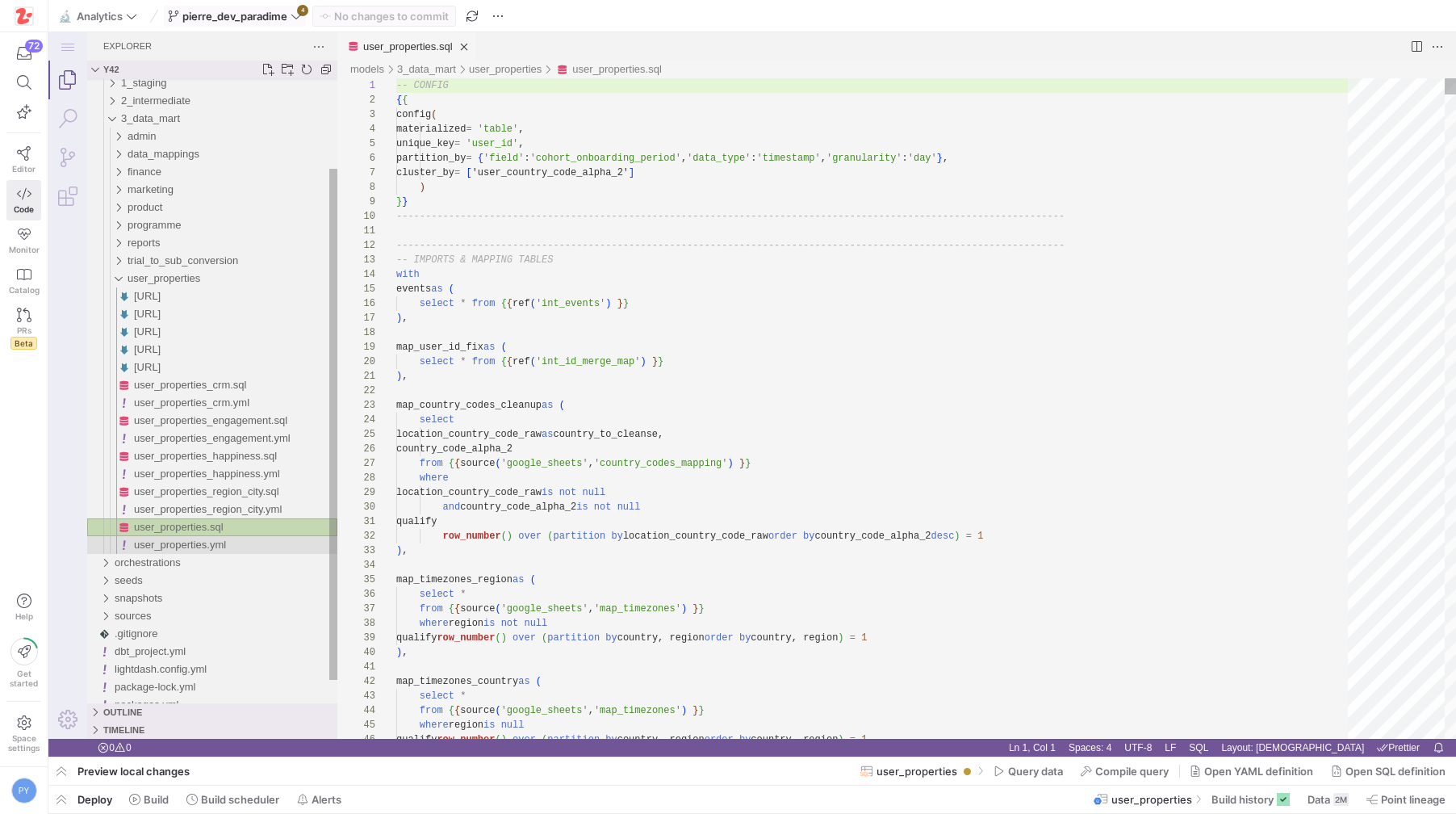
click at [221, 541] on span "user_properties.yml" at bounding box center [180, 545] width 92 height 12
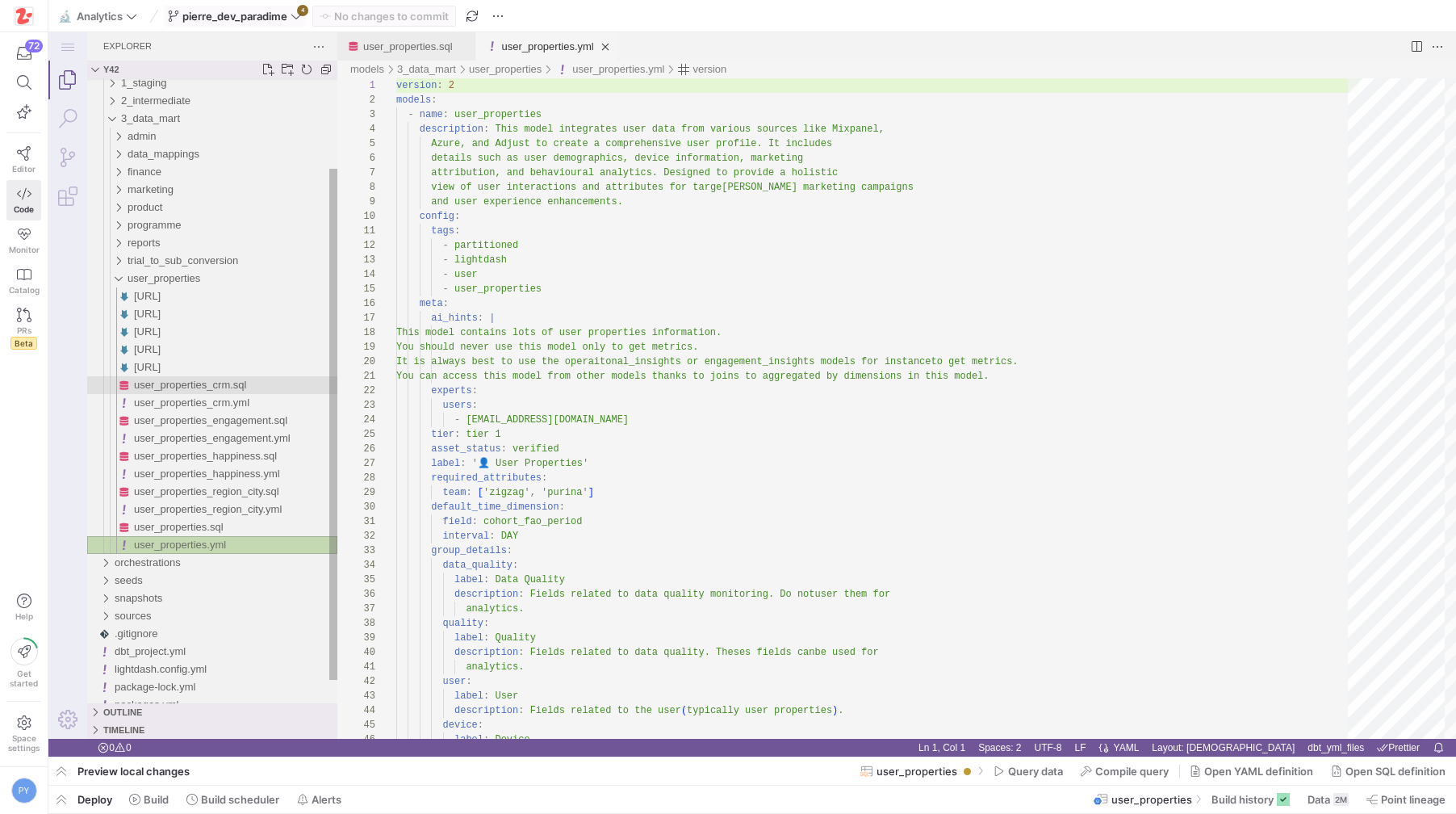
scroll to position [145, 0]
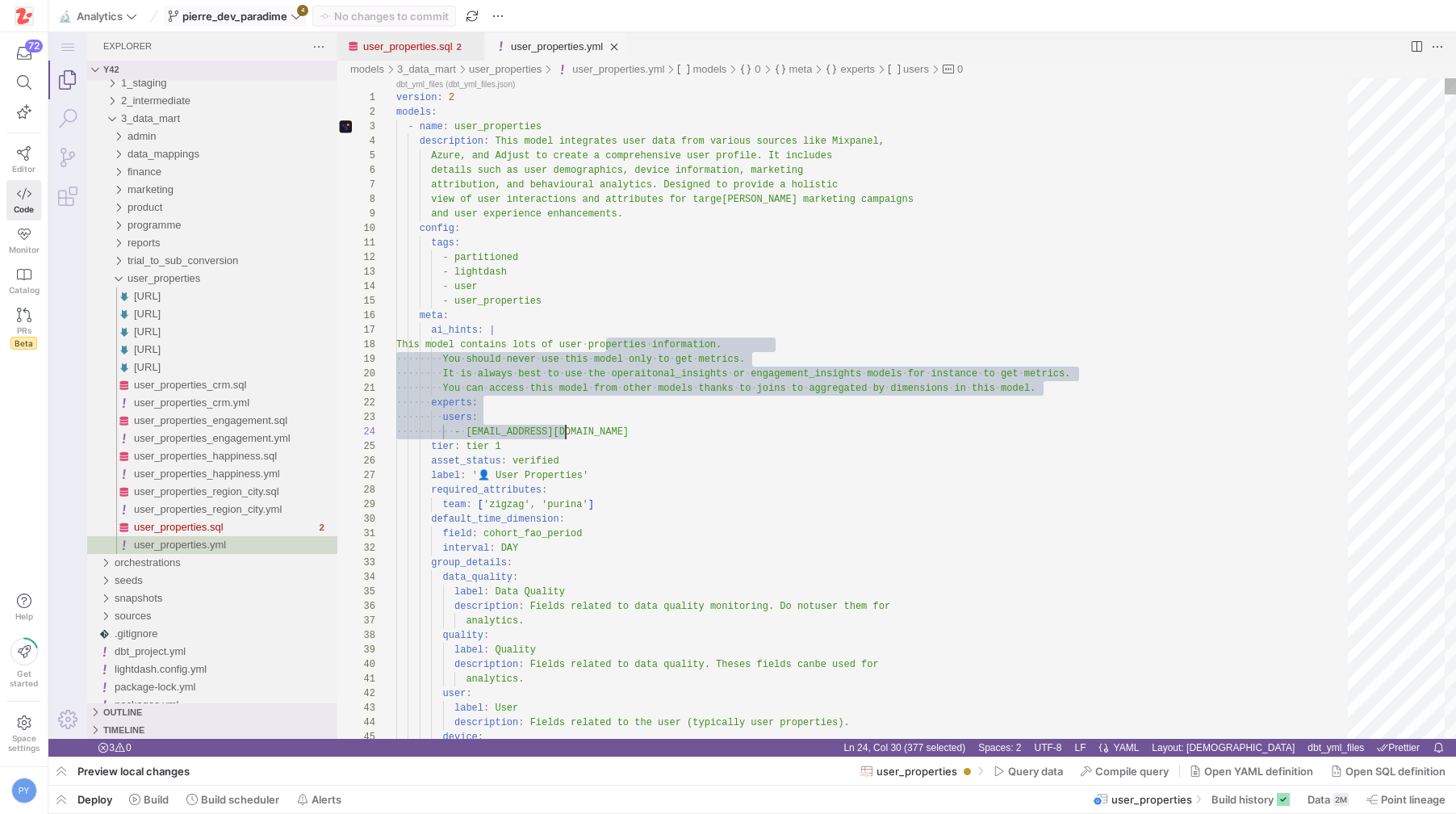
drag, startPoint x: 606, startPoint y: 342, endPoint x: 651, endPoint y: 436, distance: 104.2
type textarea "You can access this model from other models thanks to joins to aggregated by di…"
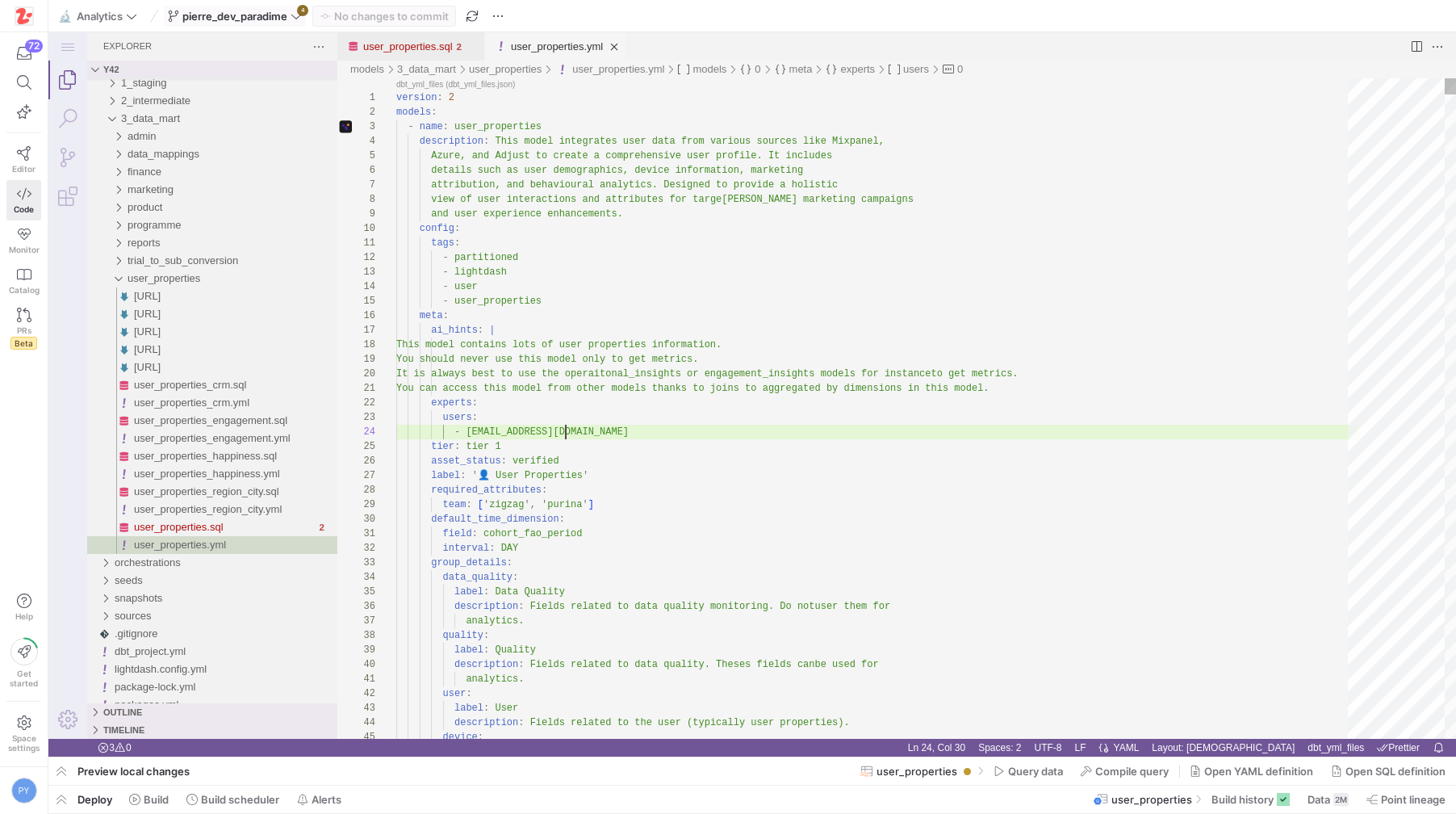
scroll to position [44, 170]
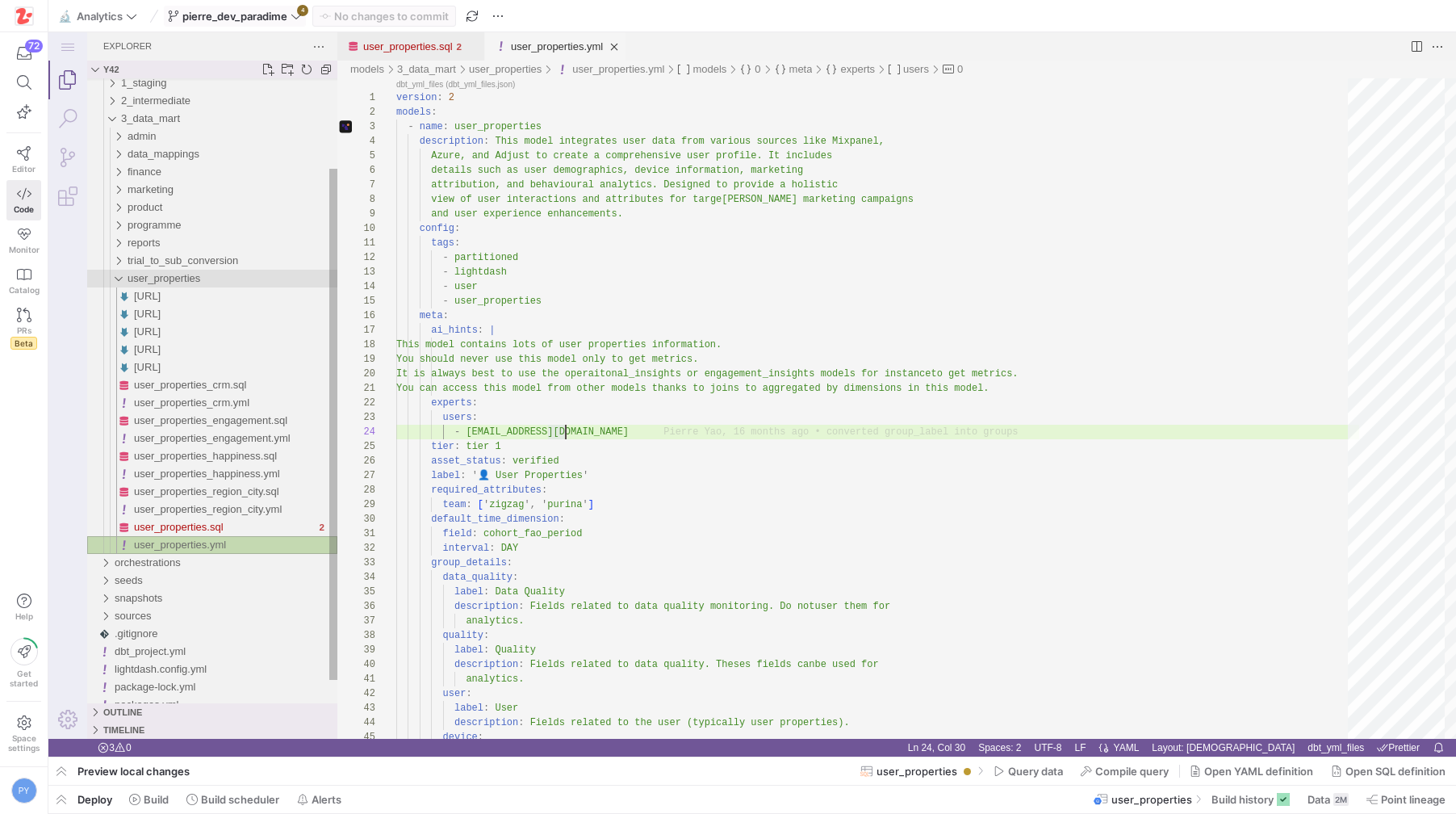
click at [160, 280] on span "user_properties" at bounding box center [164, 278] width 72 height 12
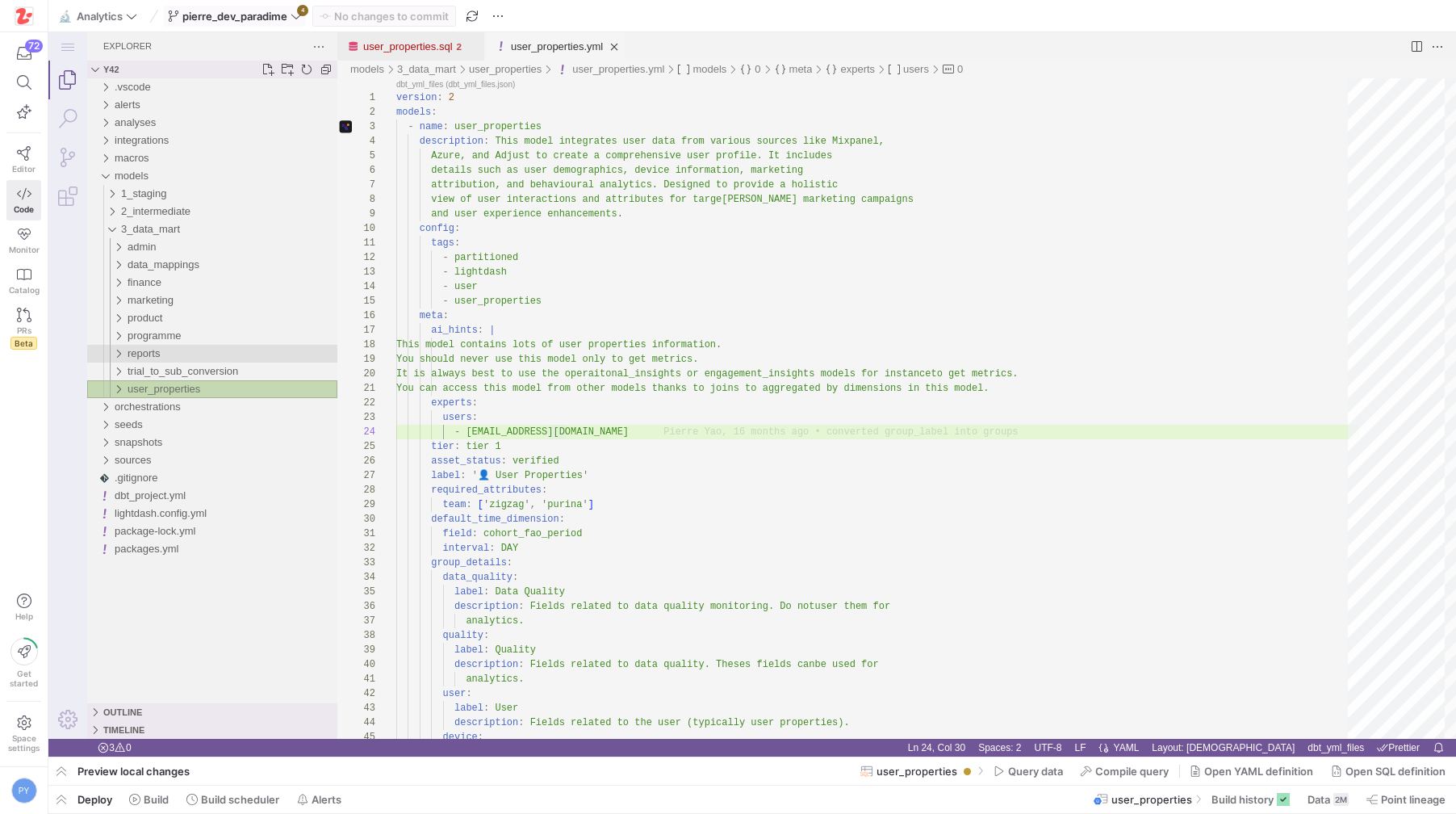
click at [171, 353] on div "reports" at bounding box center [232, 353] width 210 height 18
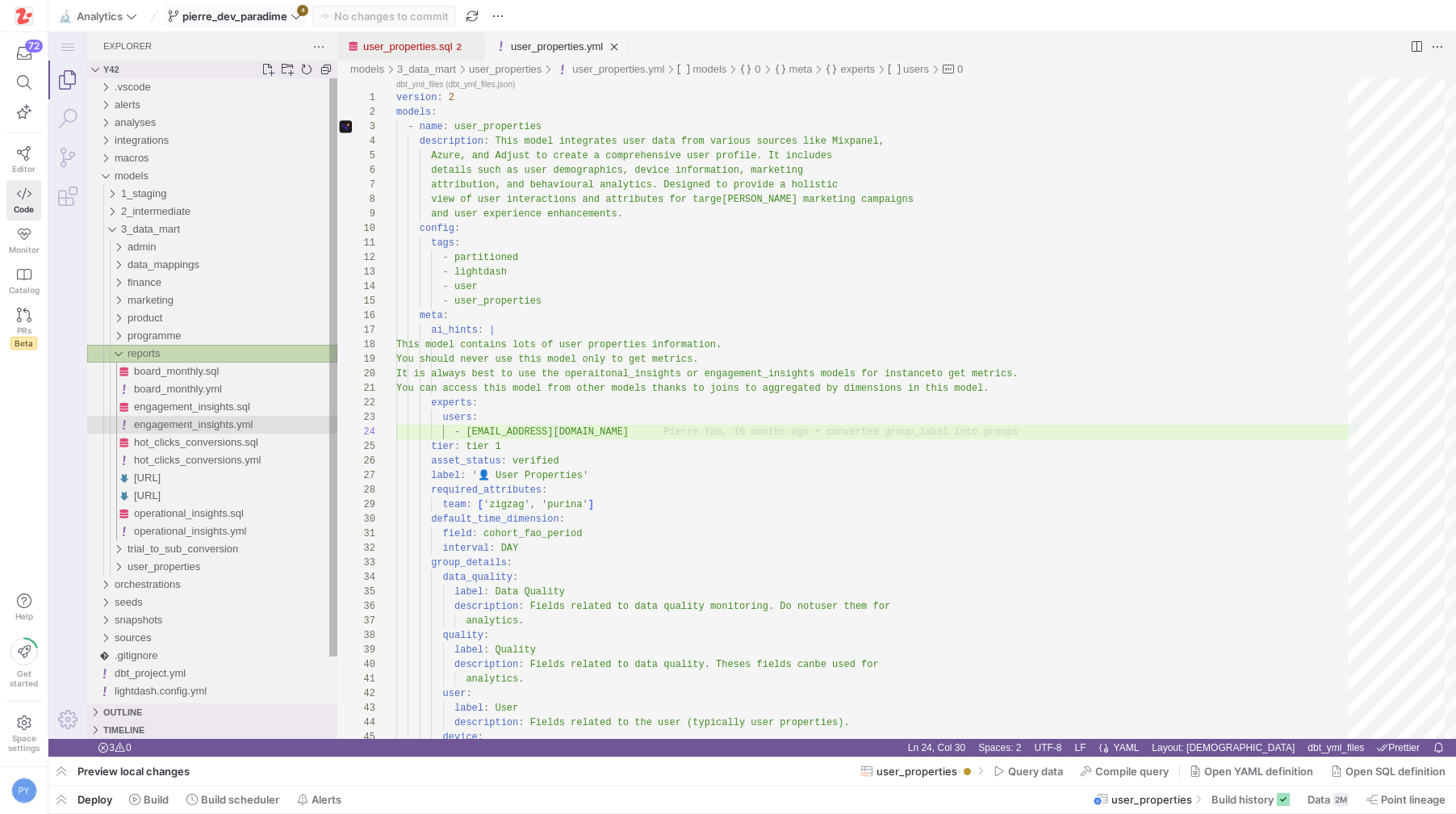
click at [203, 421] on span "engagement_insights.yml" at bounding box center [193, 424] width 119 height 12
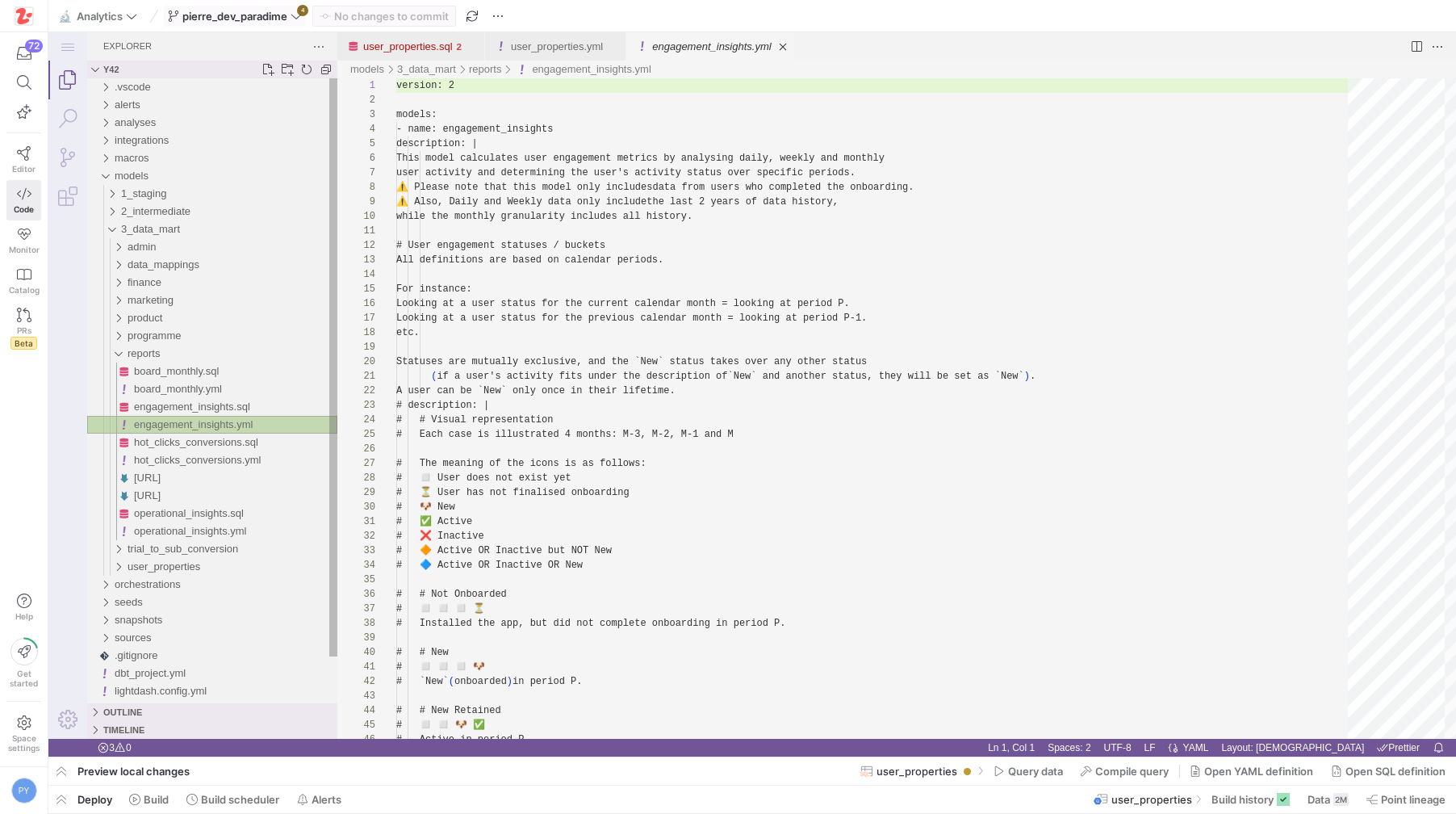
click at [203, 421] on span "engagement_insights.yml" at bounding box center [193, 424] width 119 height 12
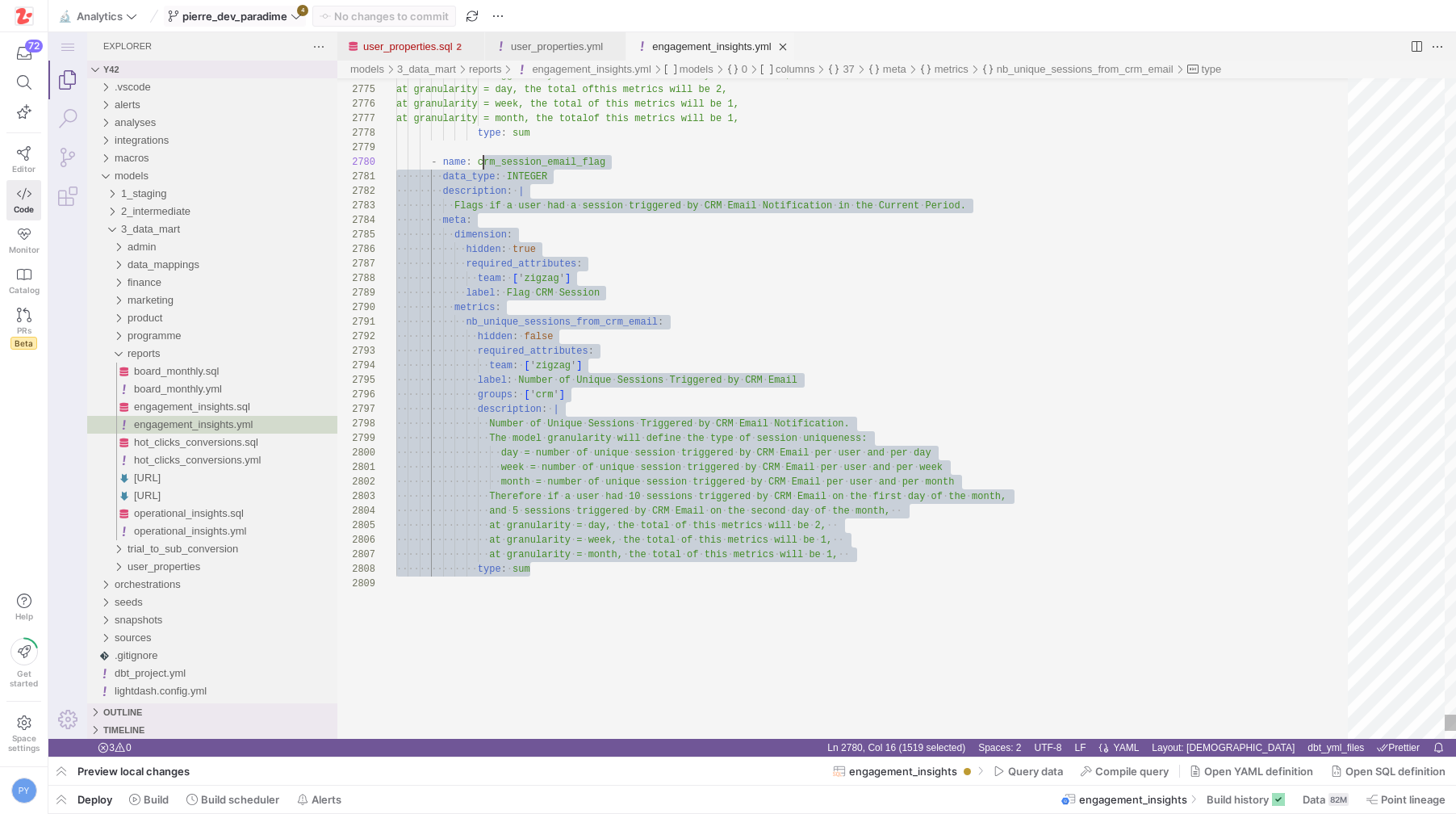
scroll to position [116, 82]
drag, startPoint x: 553, startPoint y: 575, endPoint x: 479, endPoint y: 161, distance: 420.6
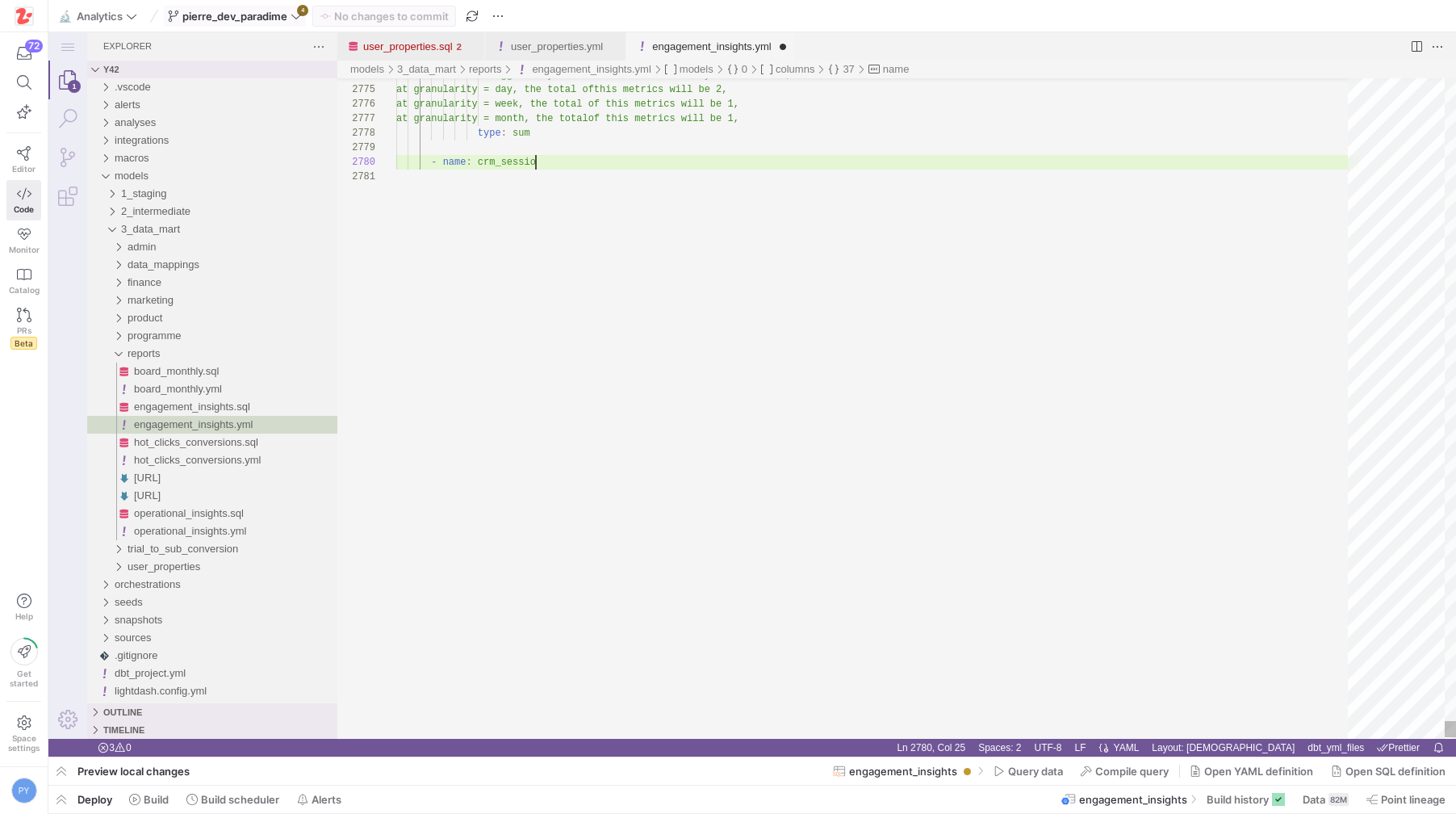
scroll to position [116, 146]
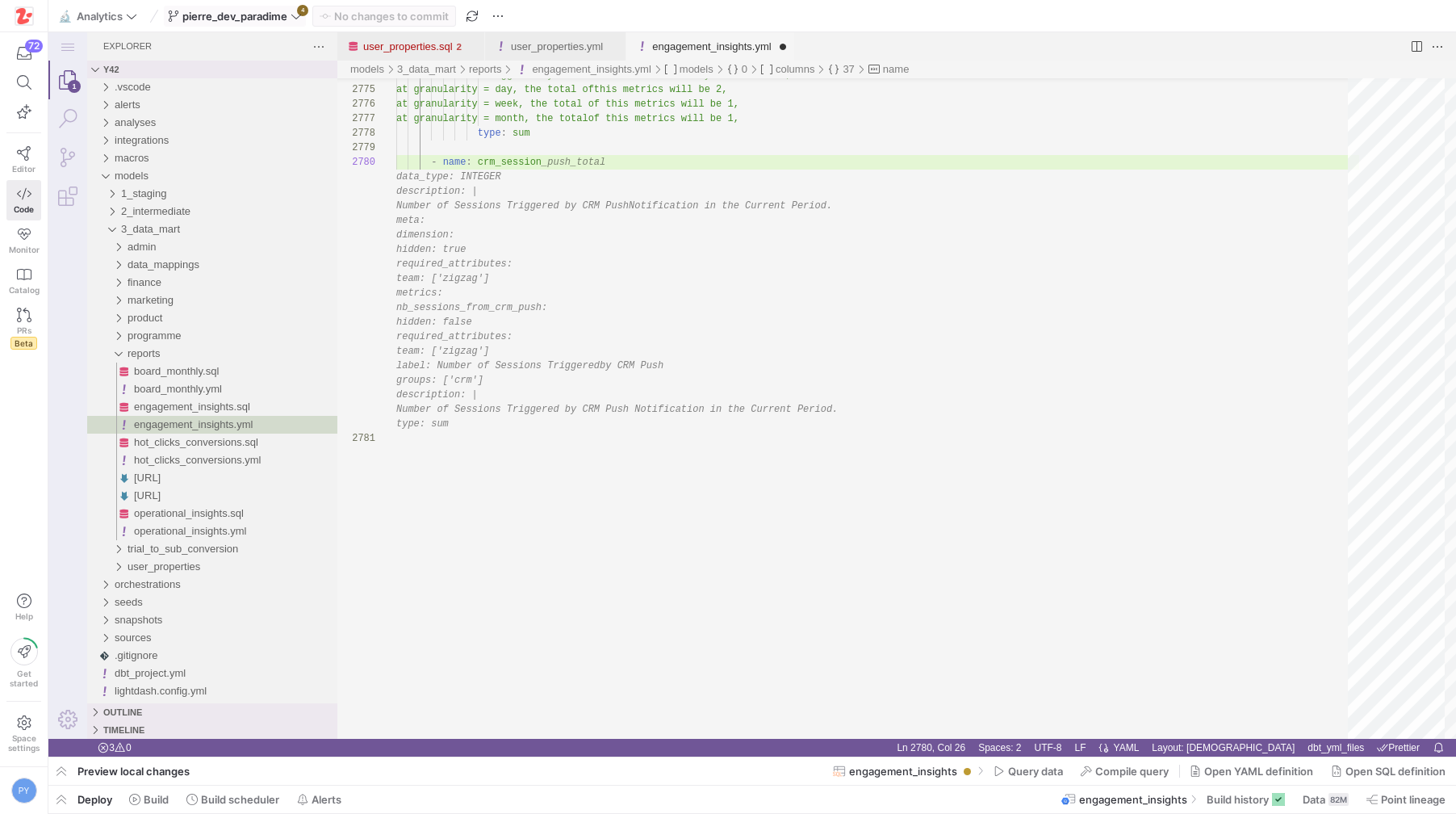
type textarea "per user and per month Therefore if a user had 10 sessions triggered by CRM Pus…"
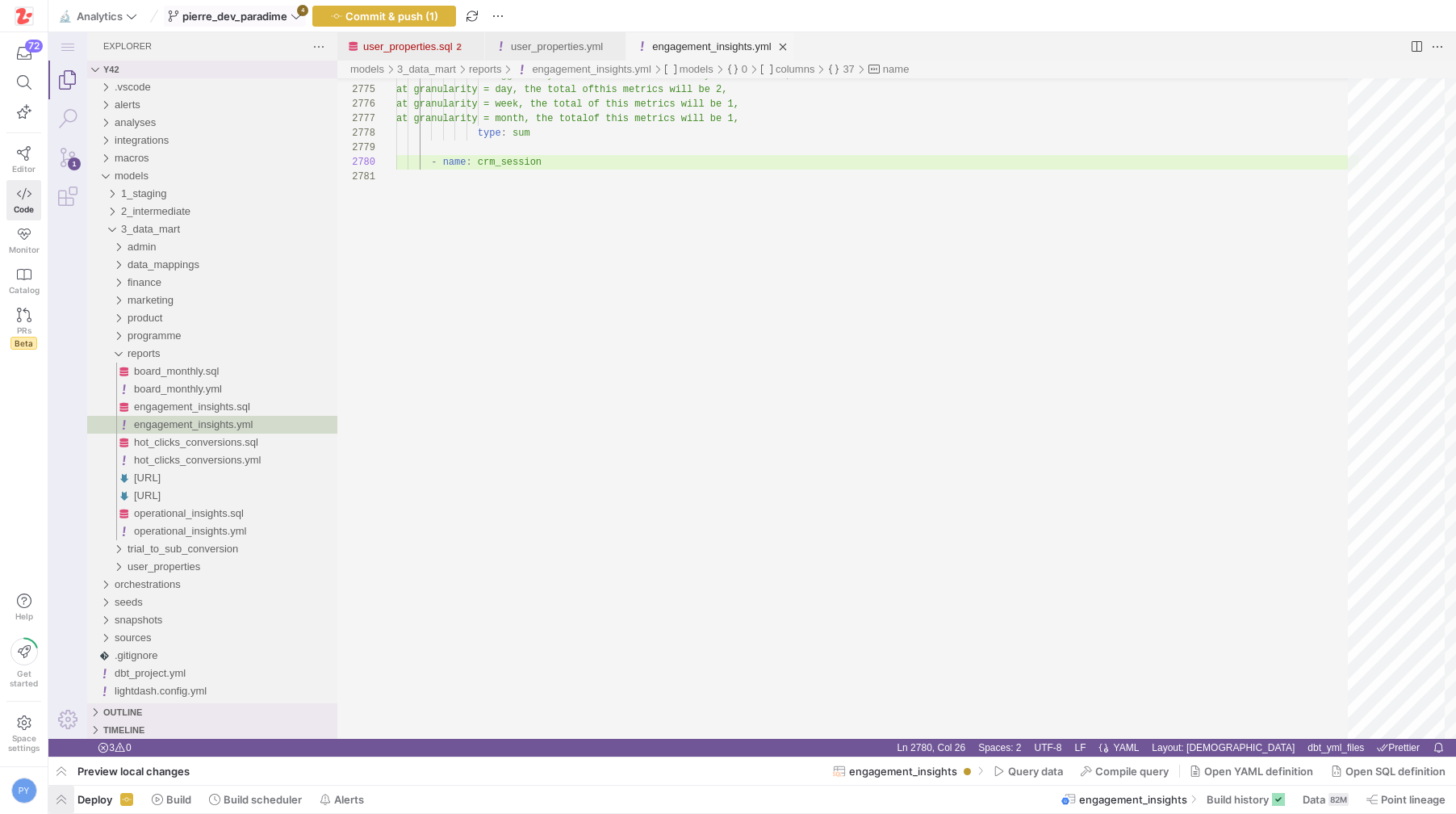
click at [60, 801] on span "button" at bounding box center [61, 799] width 25 height 27
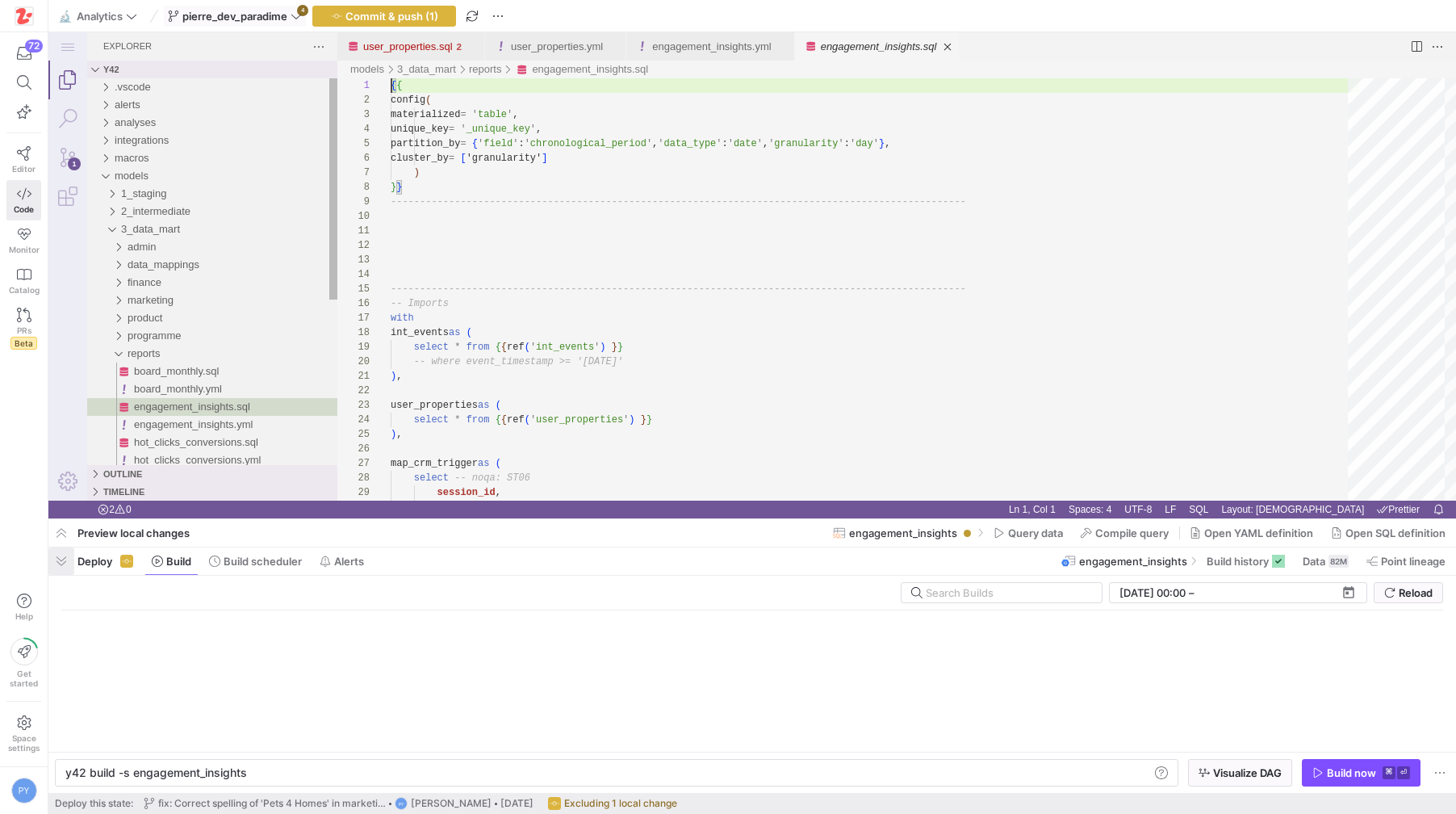
scroll to position [0, 180]
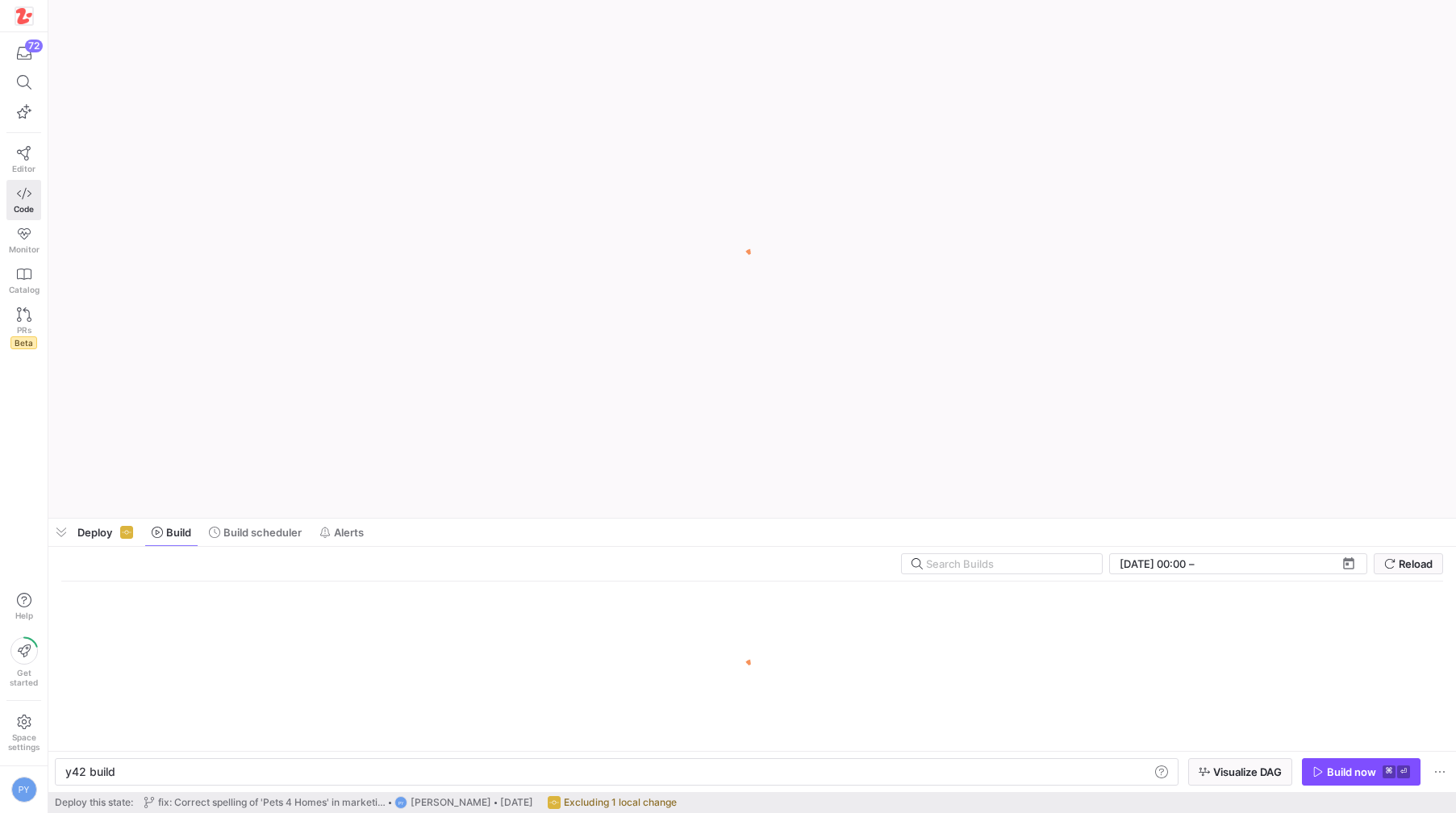
type textarea "y42 build -s engagement_insights"
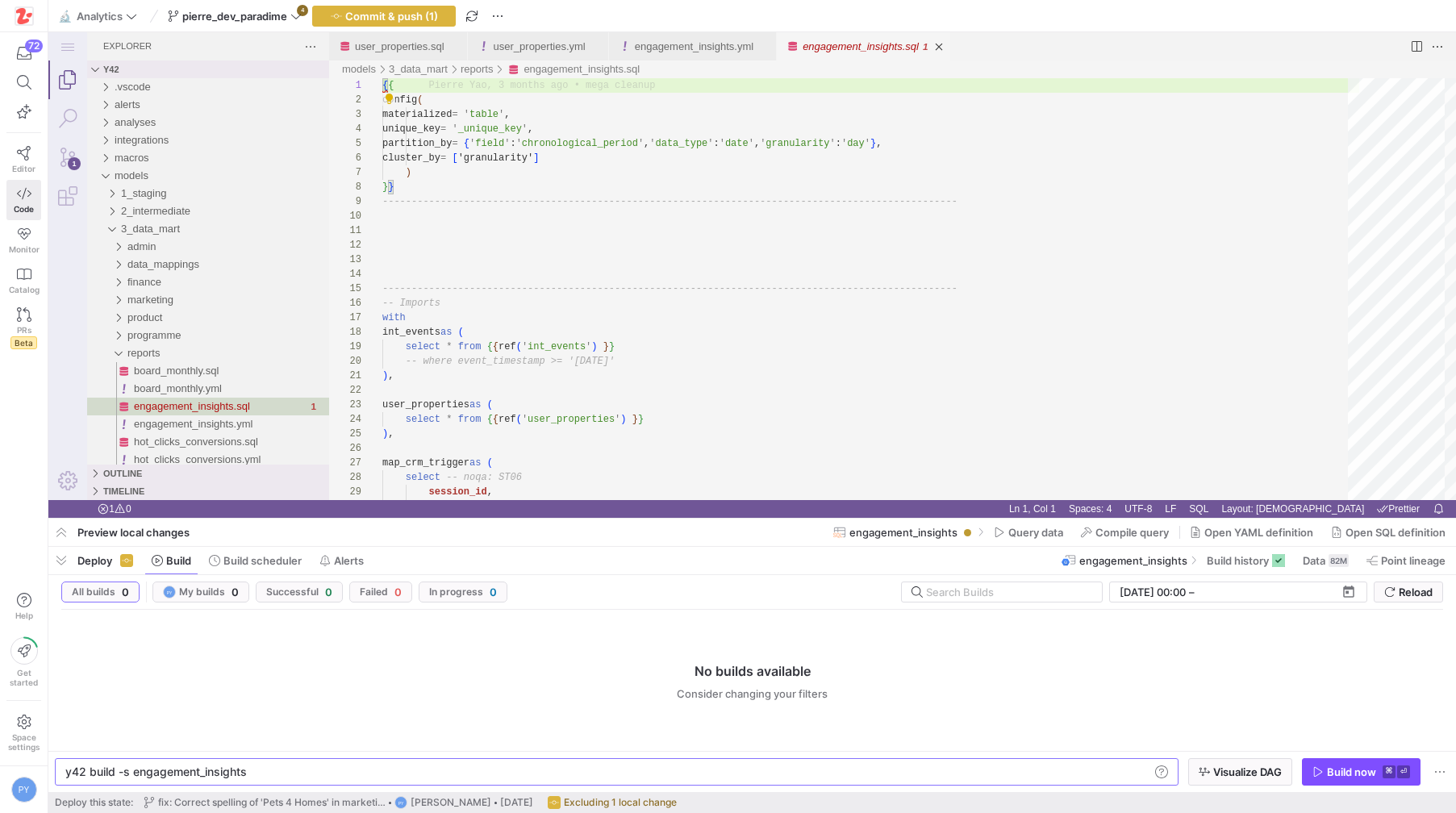
click at [855, 49] on link "engagement_insights.sql" at bounding box center [860, 46] width 116 height 12
click at [670, 54] on div "engagement_insights.yml" at bounding box center [694, 46] width 119 height 28
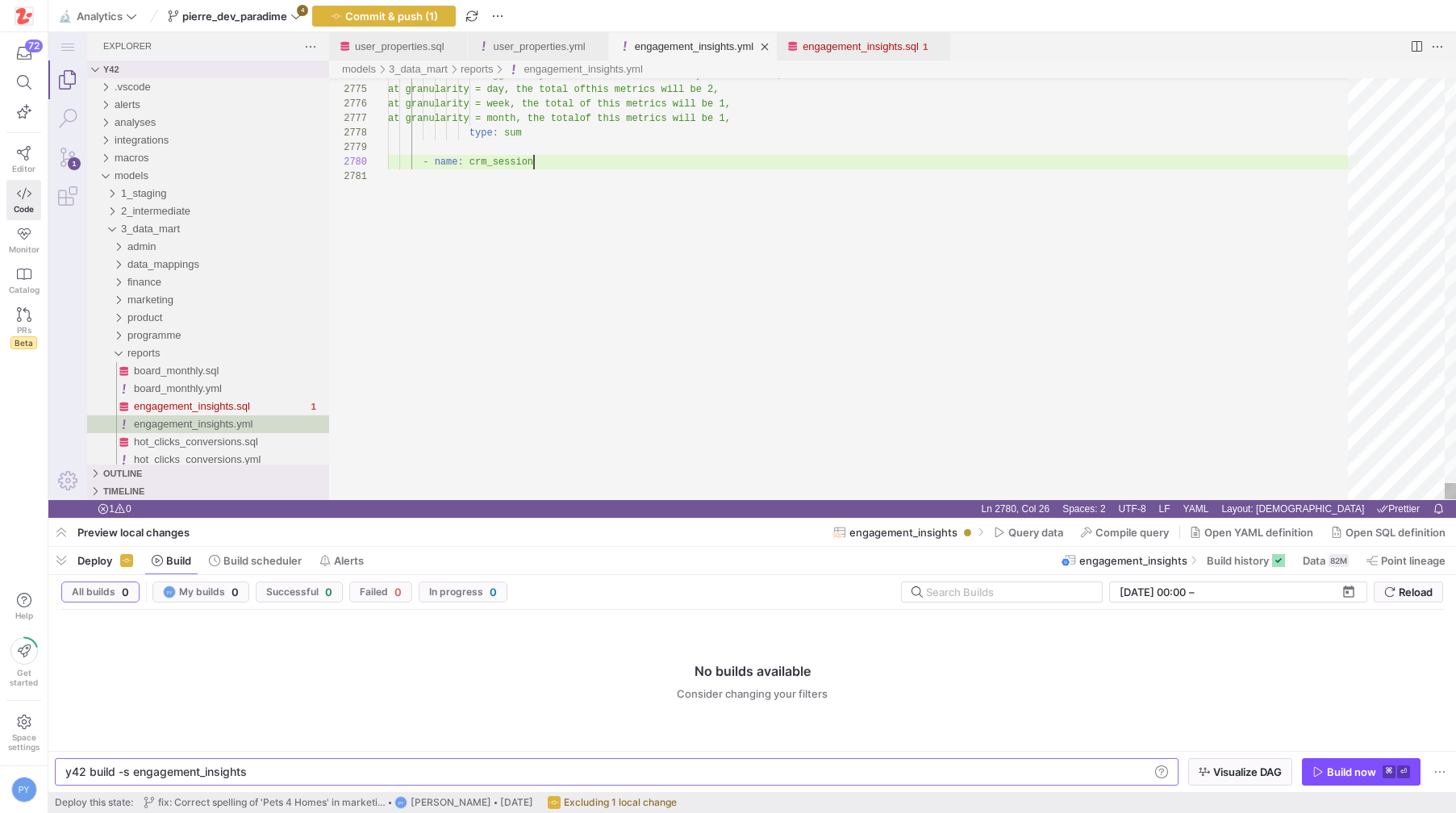
scroll to position [116, 146]
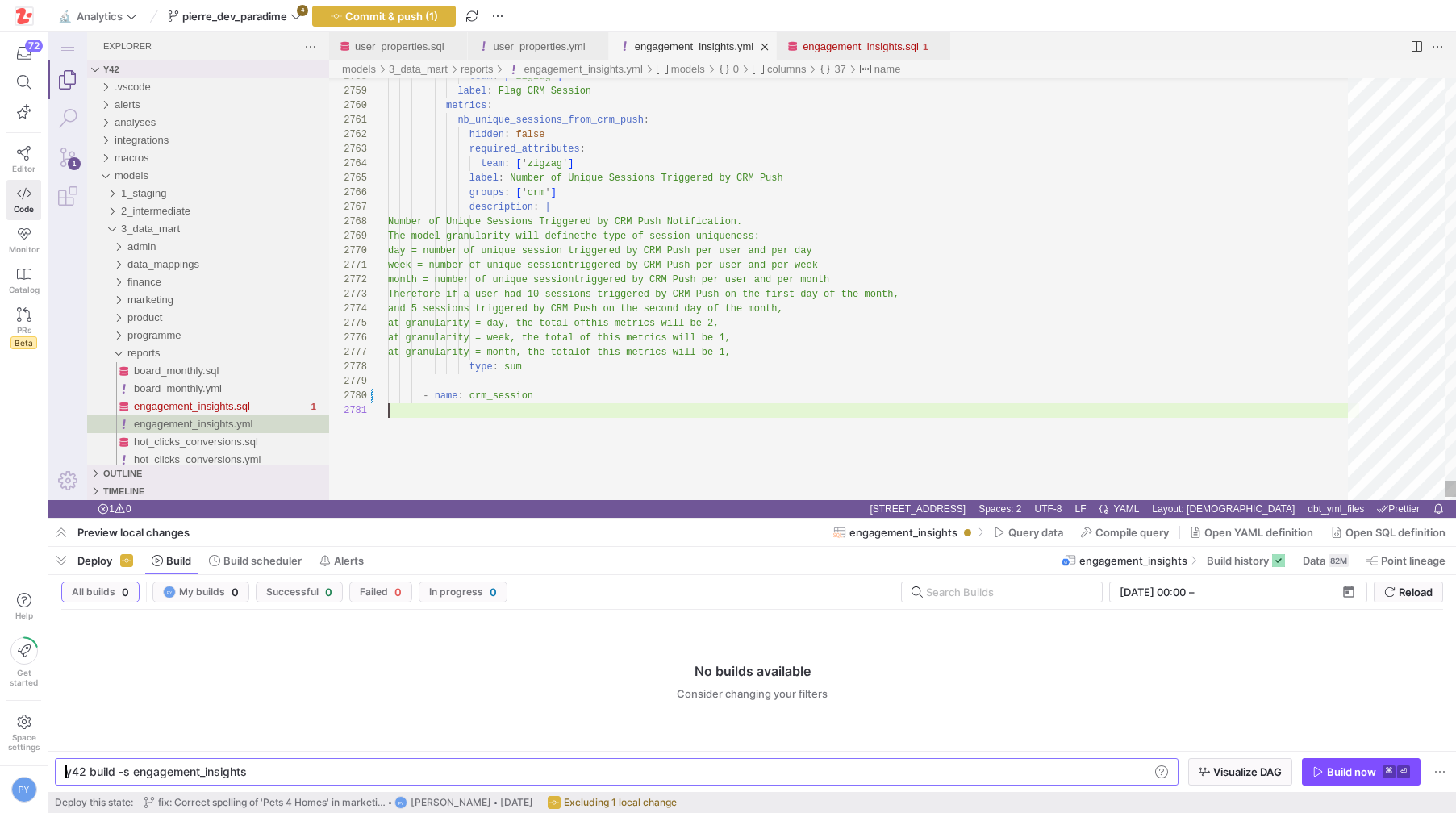
click at [500, 17] on span "button" at bounding box center [497, 17] width 20 height 19
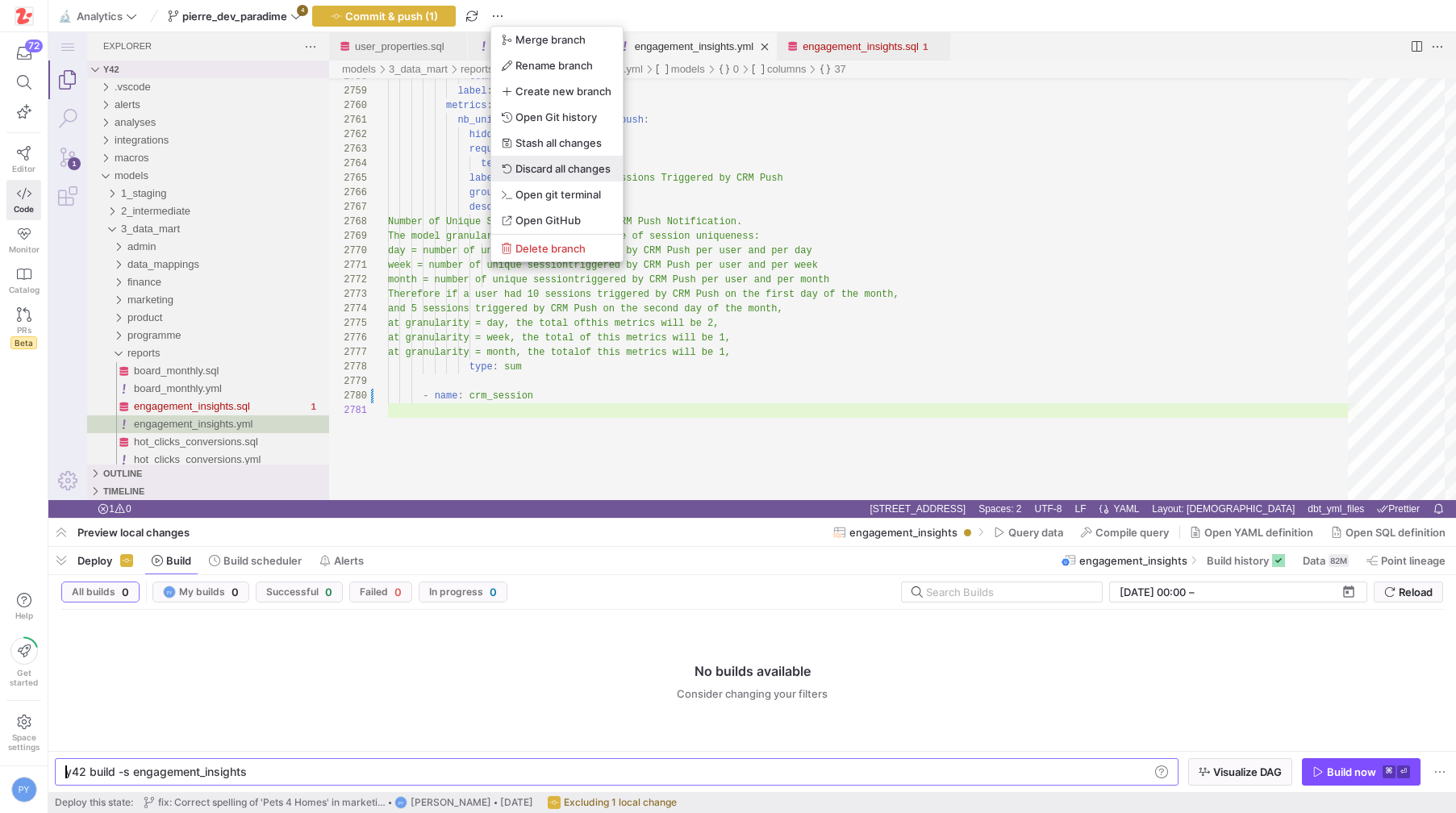
click at [552, 162] on span "Discard all changes" at bounding box center [564, 168] width 96 height 13
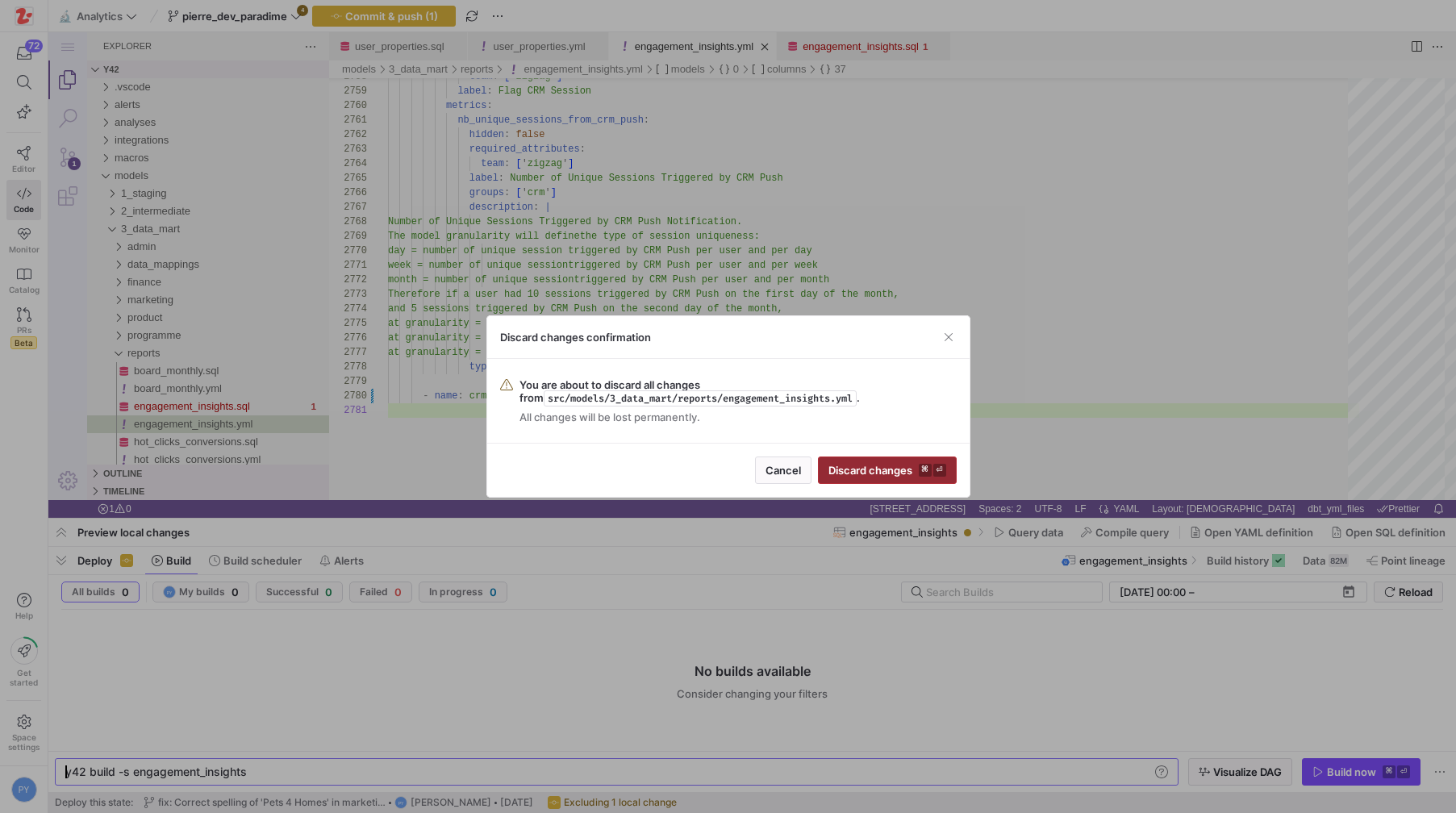
click at [869, 464] on span "Discard changes ⌘ ⏎" at bounding box center [886, 470] width 118 height 13
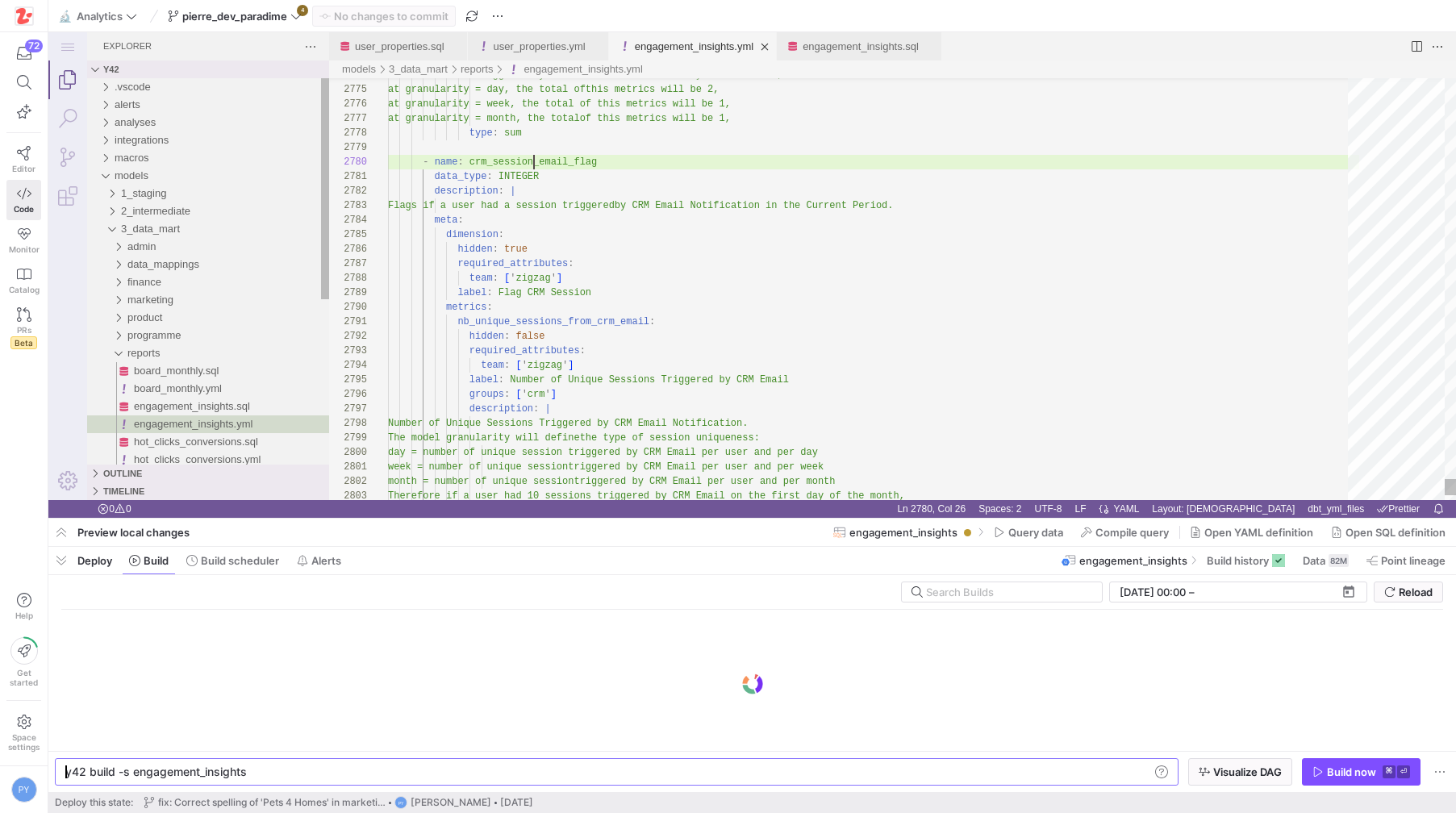
scroll to position [116, 146]
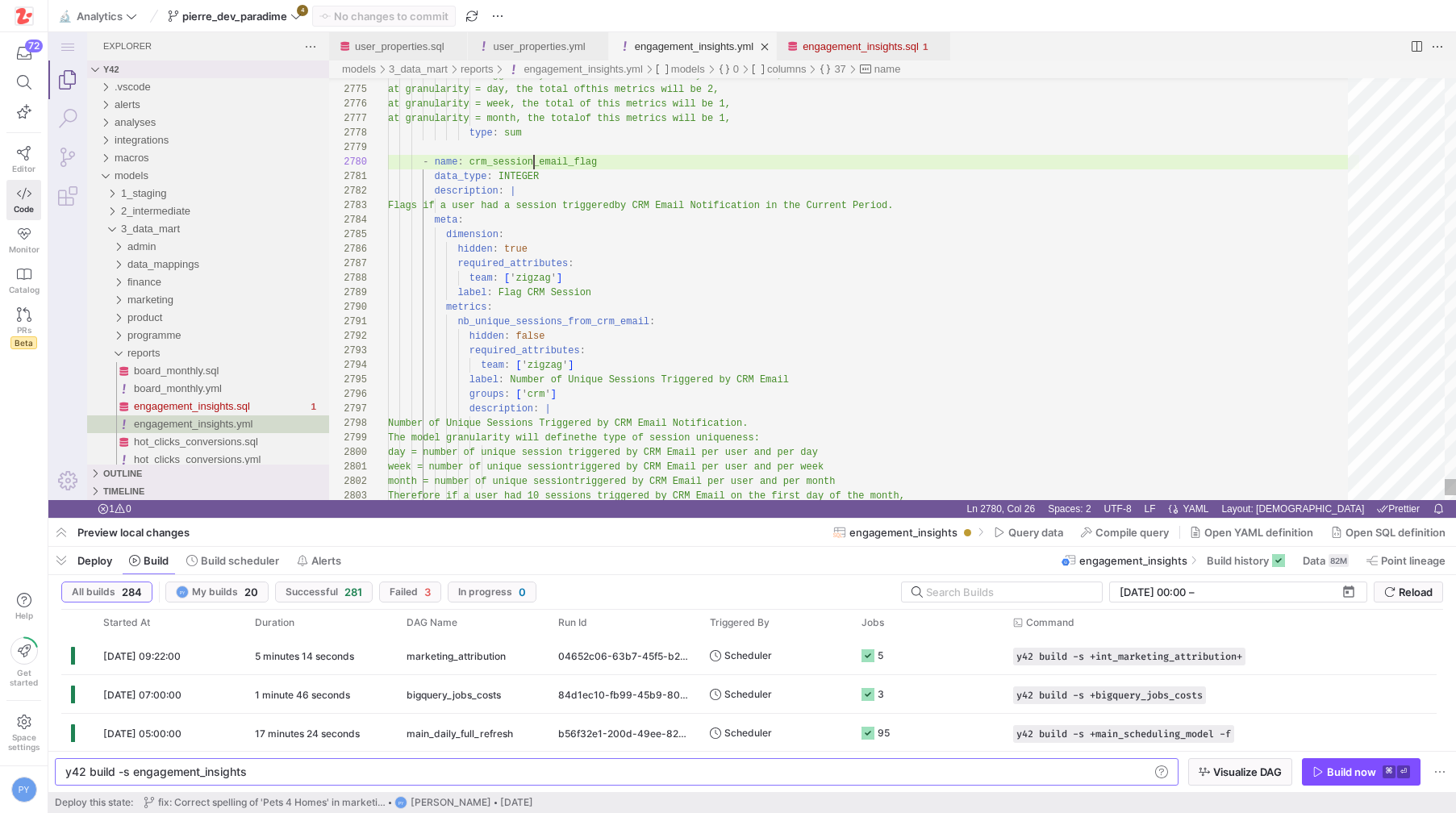
click at [731, 46] on link "engagement_insights.yml" at bounding box center [694, 46] width 119 height 12
drag, startPoint x: 711, startPoint y: 47, endPoint x: 861, endPoint y: 148, distance: 180.8
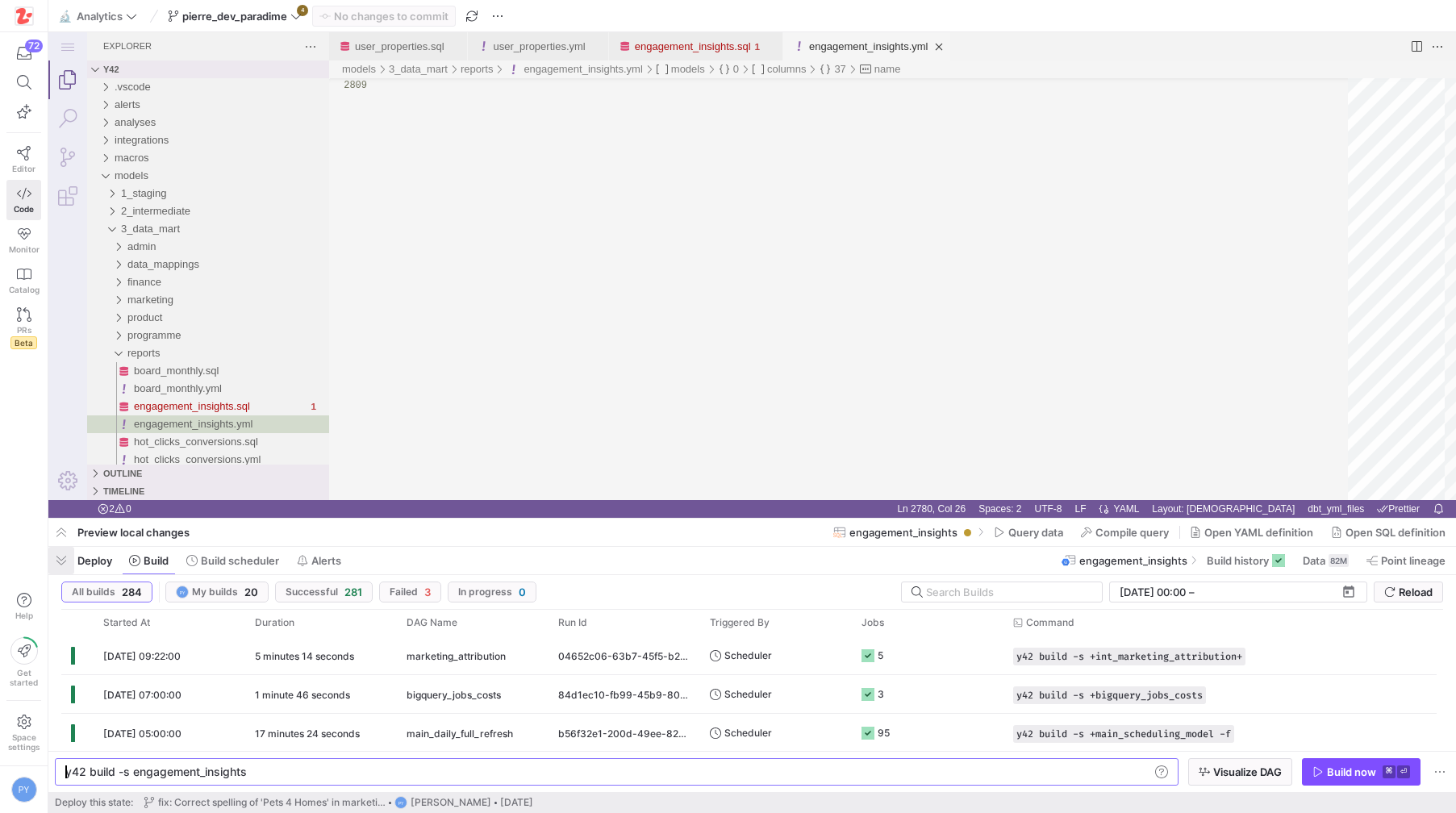
click at [67, 554] on span "button" at bounding box center [61, 561] width 25 height 27
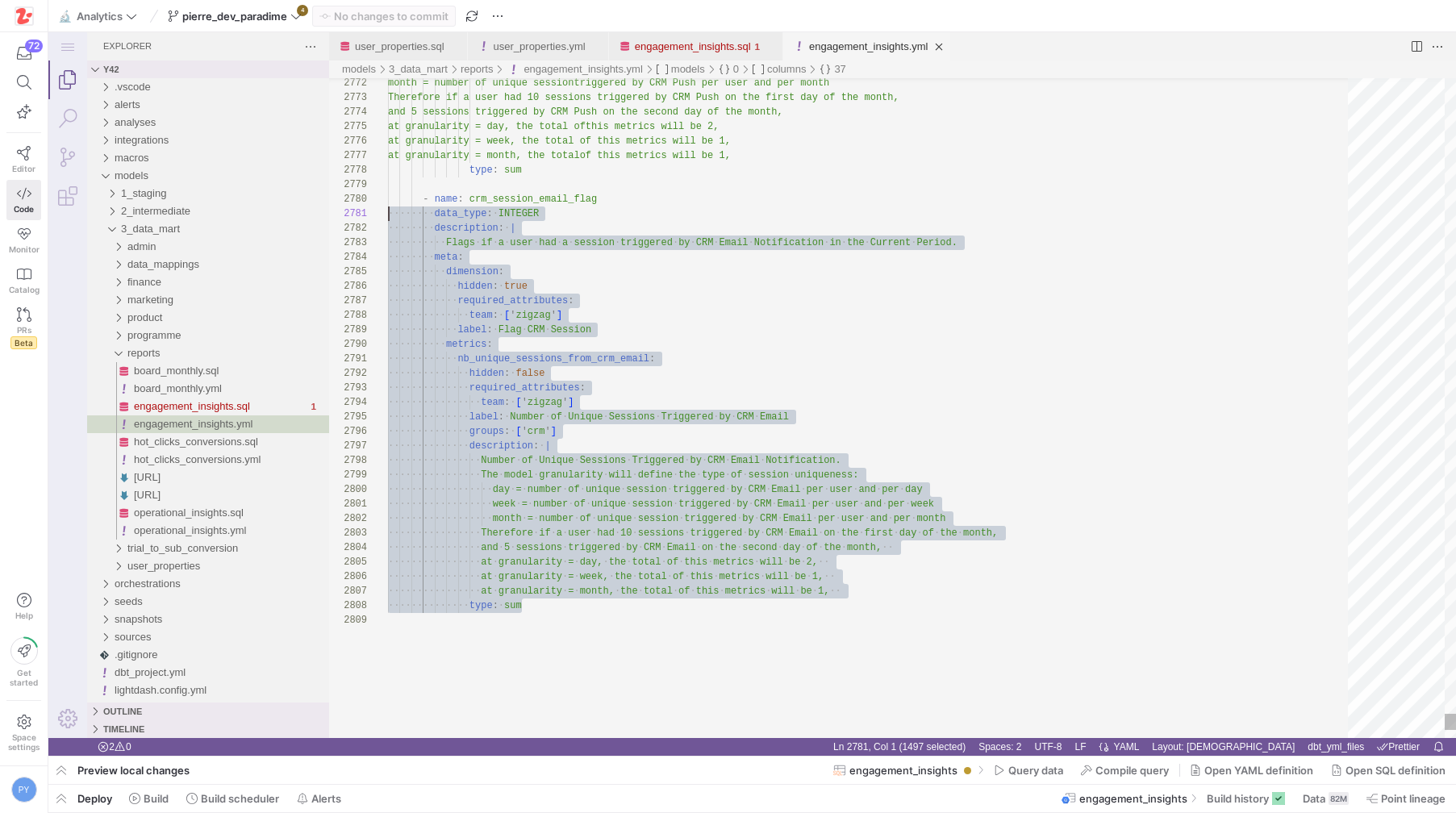
drag, startPoint x: 582, startPoint y: 610, endPoint x: 367, endPoint y: 213, distance: 451.5
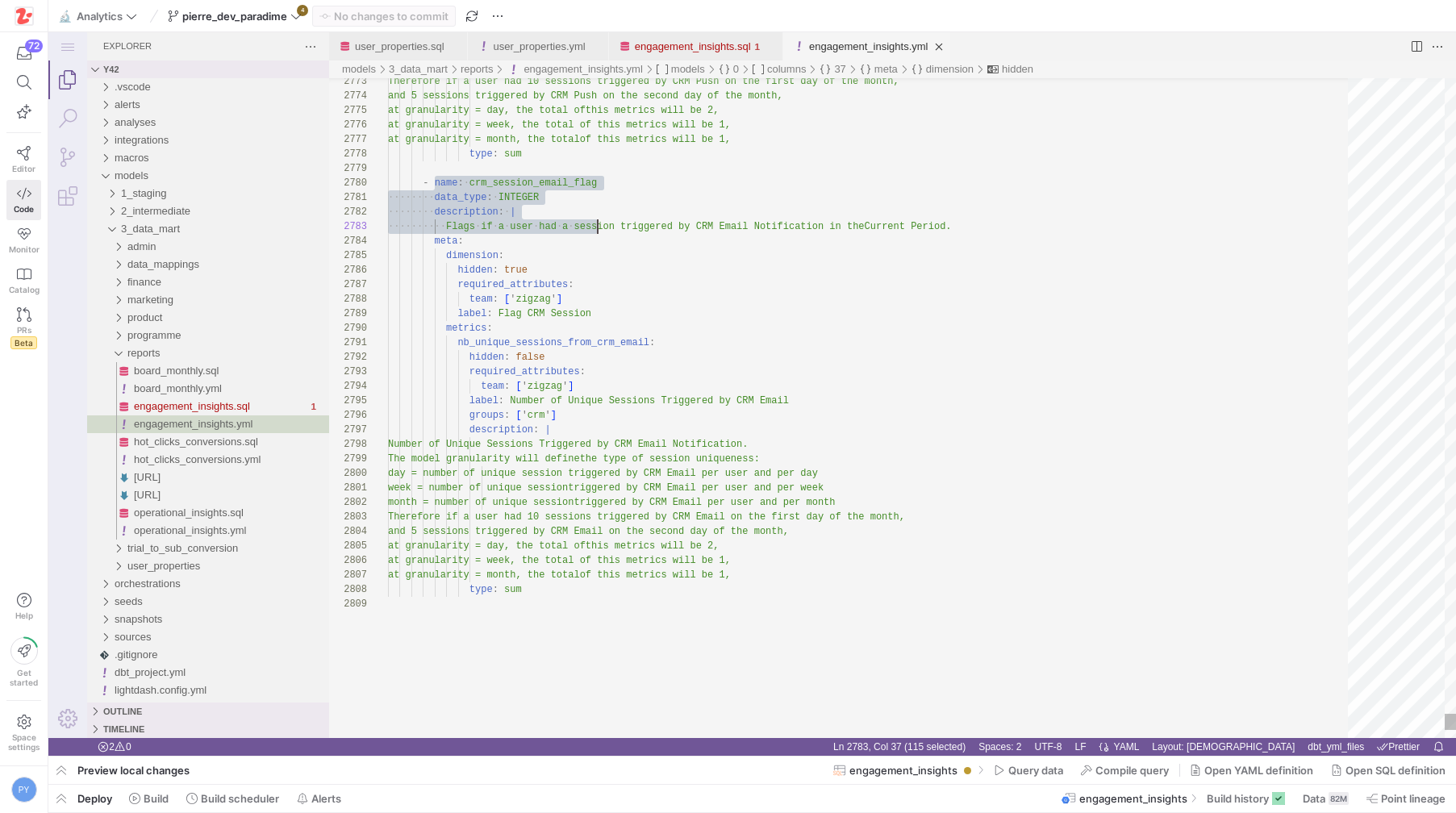
scroll to position [116, 105]
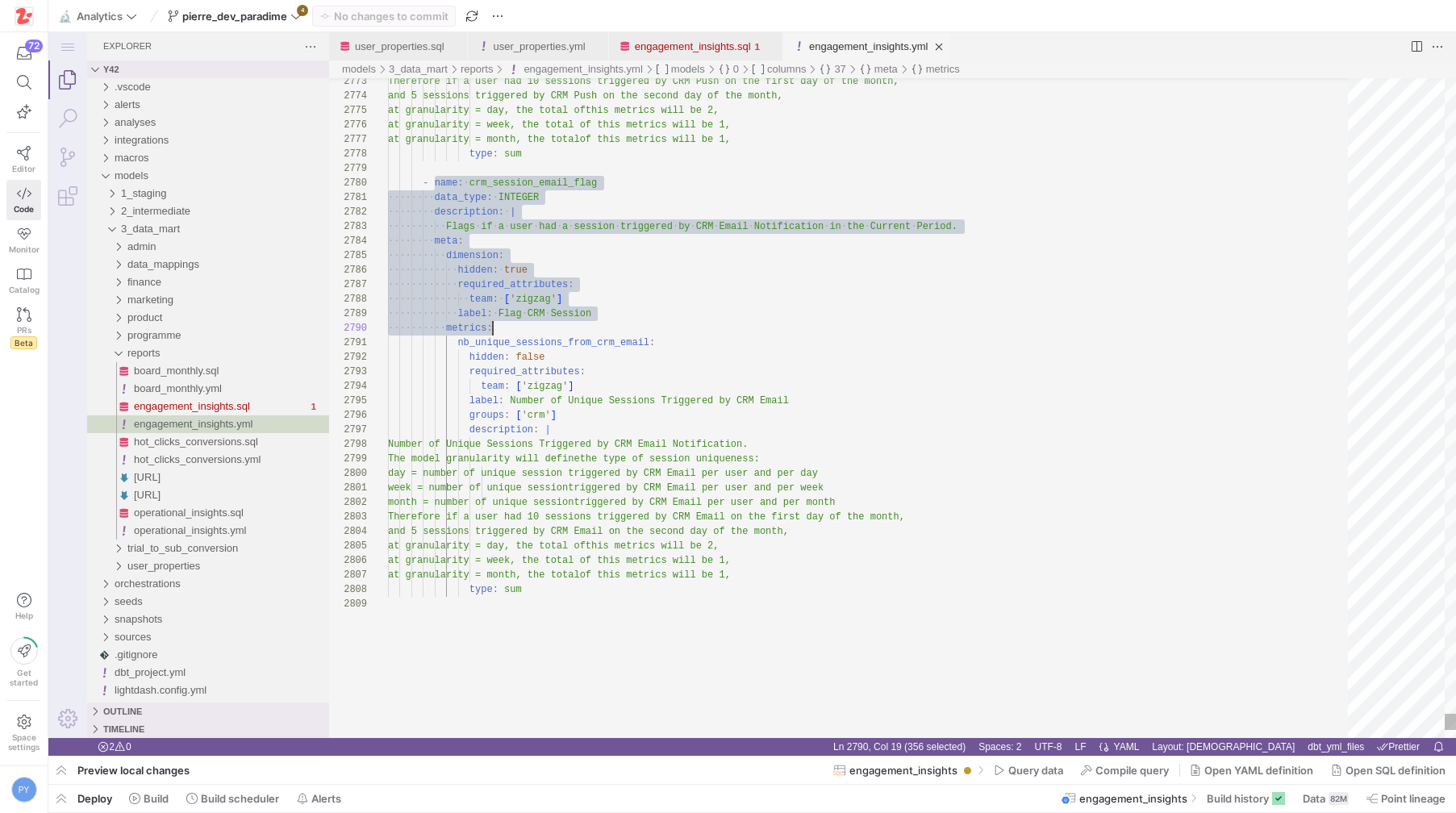
drag, startPoint x: 437, startPoint y: 182, endPoint x: 689, endPoint y: 330, distance: 292.2
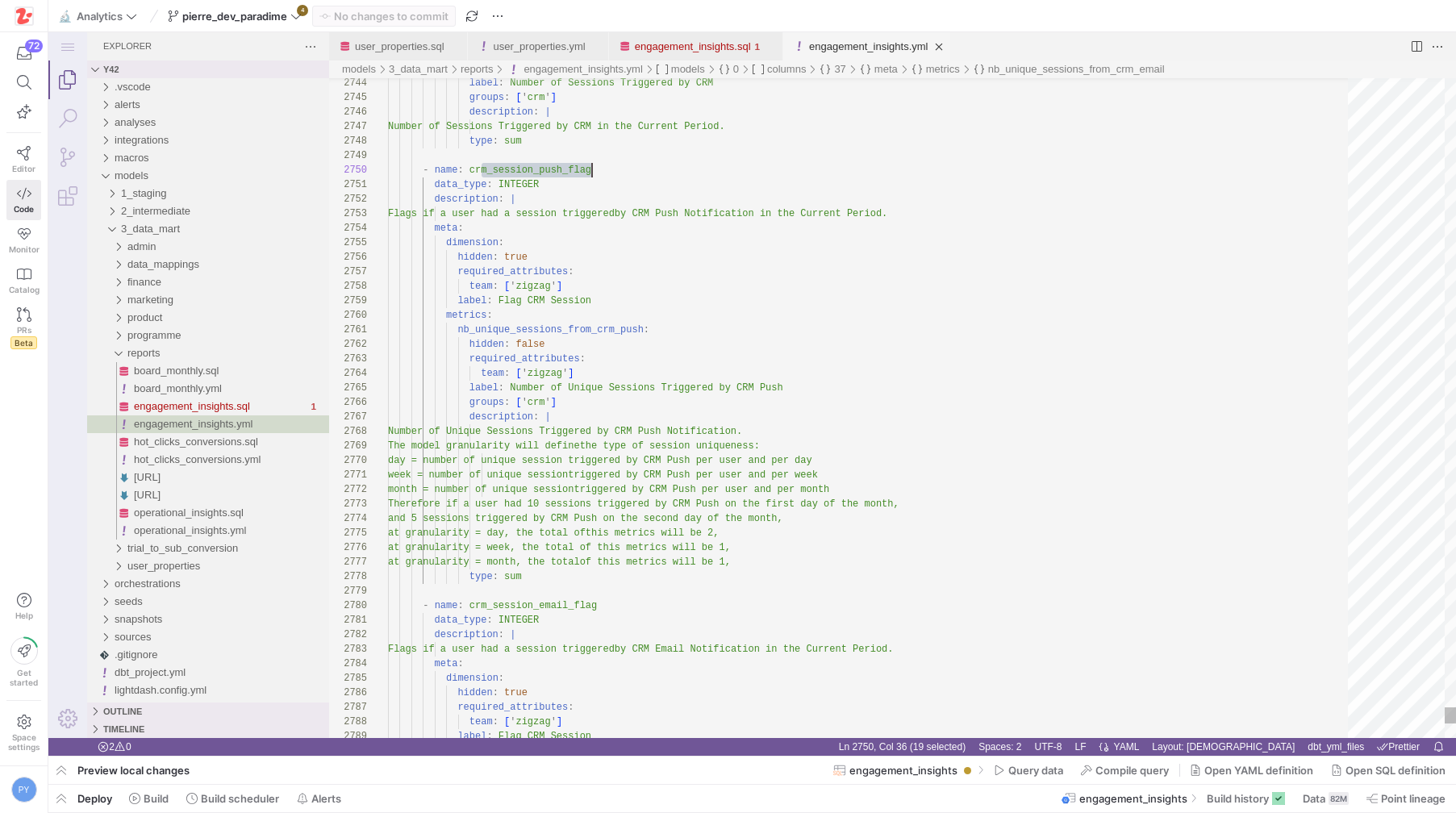
drag, startPoint x: 481, startPoint y: 167, endPoint x: 613, endPoint y: 167, distance: 132.0
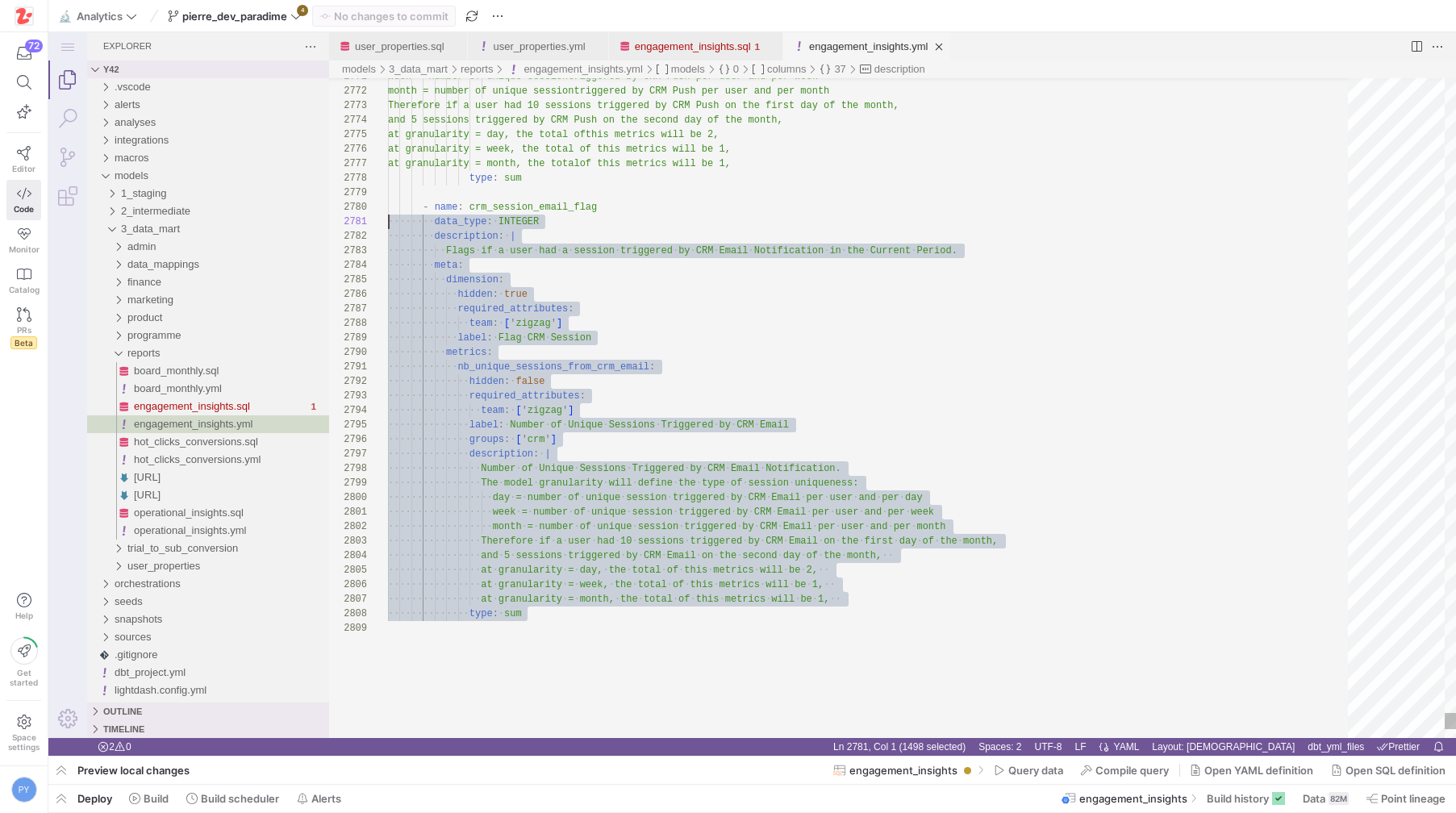
scroll to position [0, 0]
drag, startPoint x: 552, startPoint y: 630, endPoint x: 292, endPoint y: 221, distance: 484.6
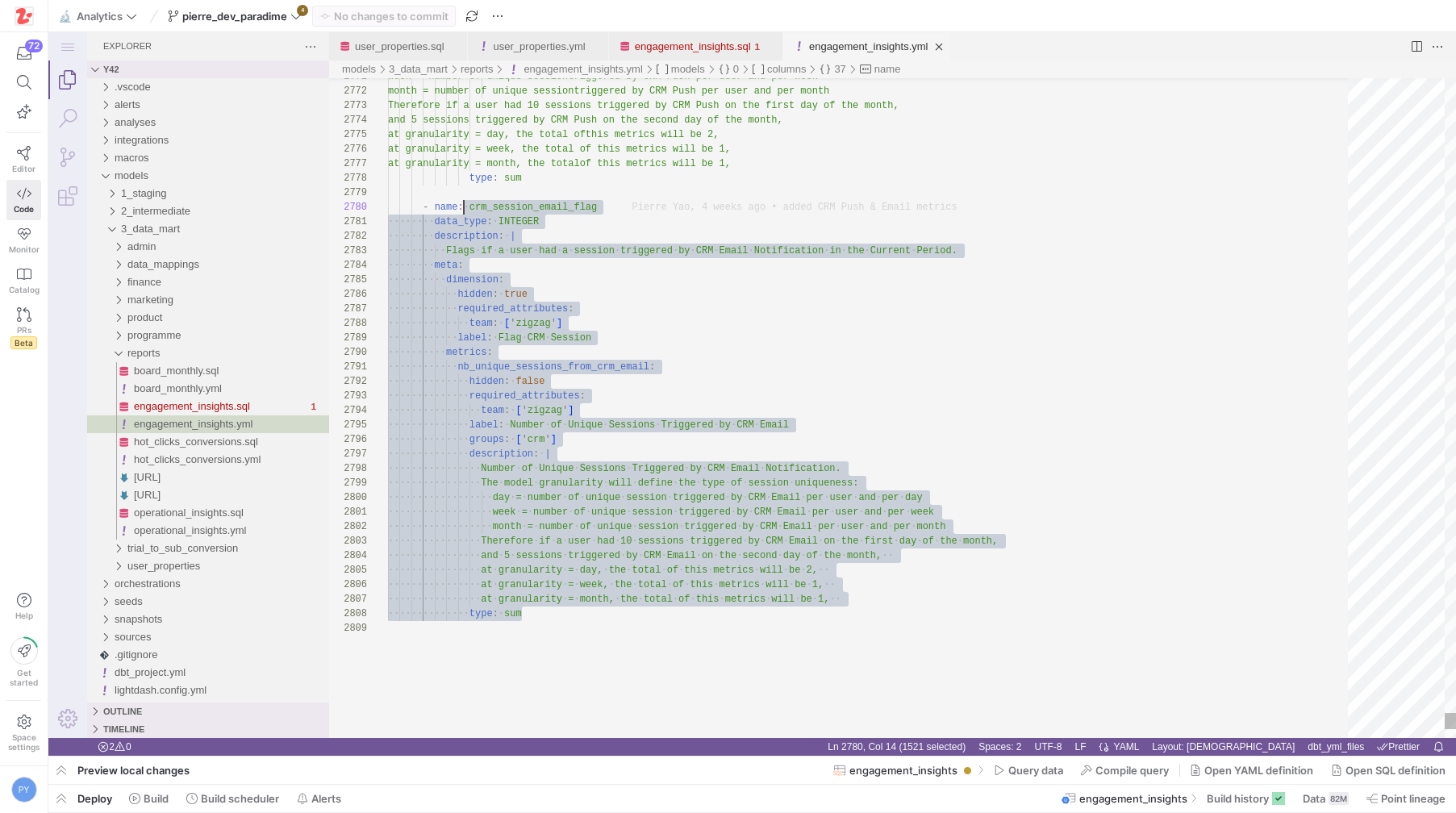
scroll to position [116, 82]
drag, startPoint x: 642, startPoint y: 618, endPoint x: 469, endPoint y: 203, distance: 449.6
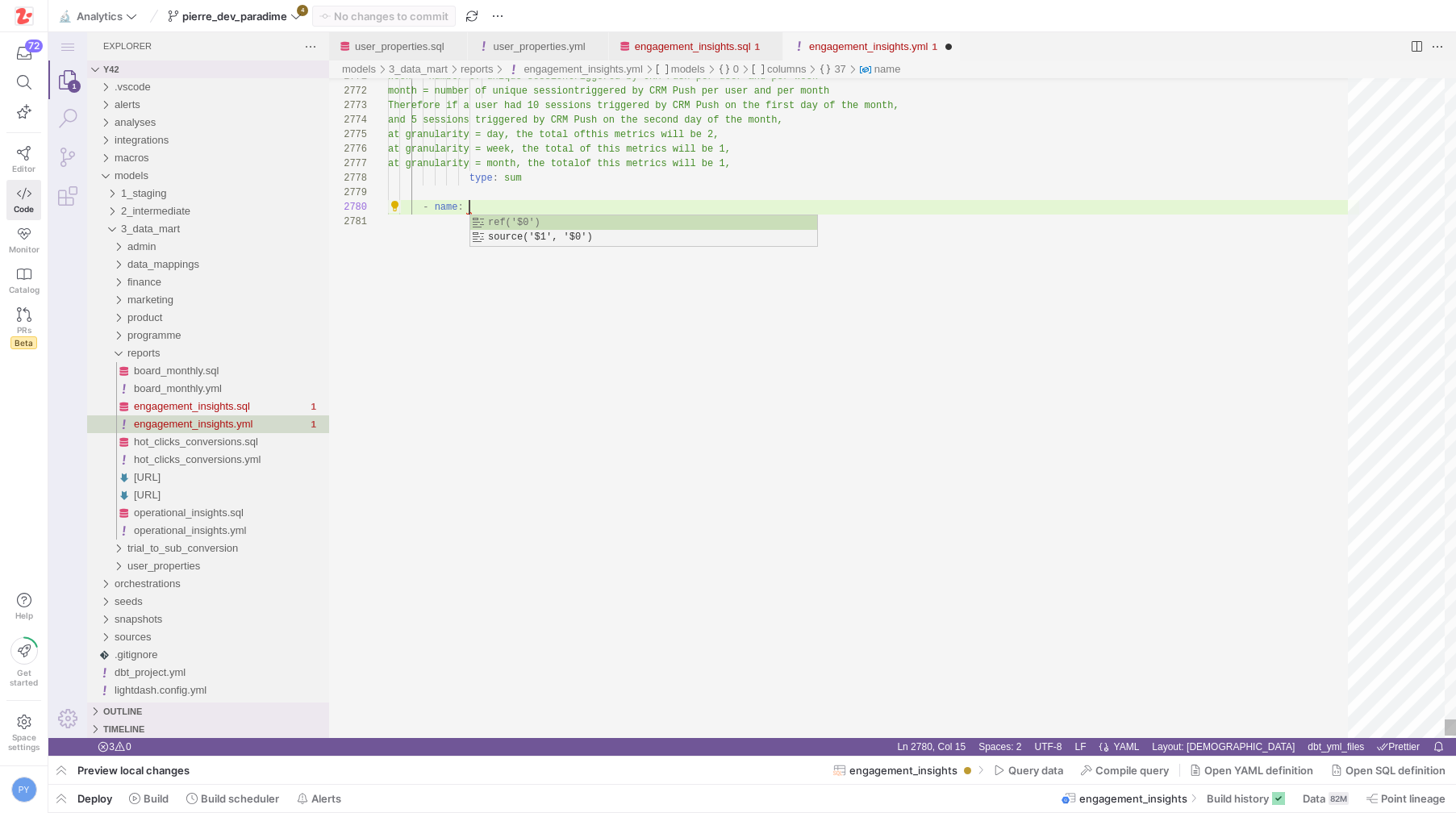
paste textarea "ser and per month Therefore if a user had 10 sessions triggered by CRM Push on …"
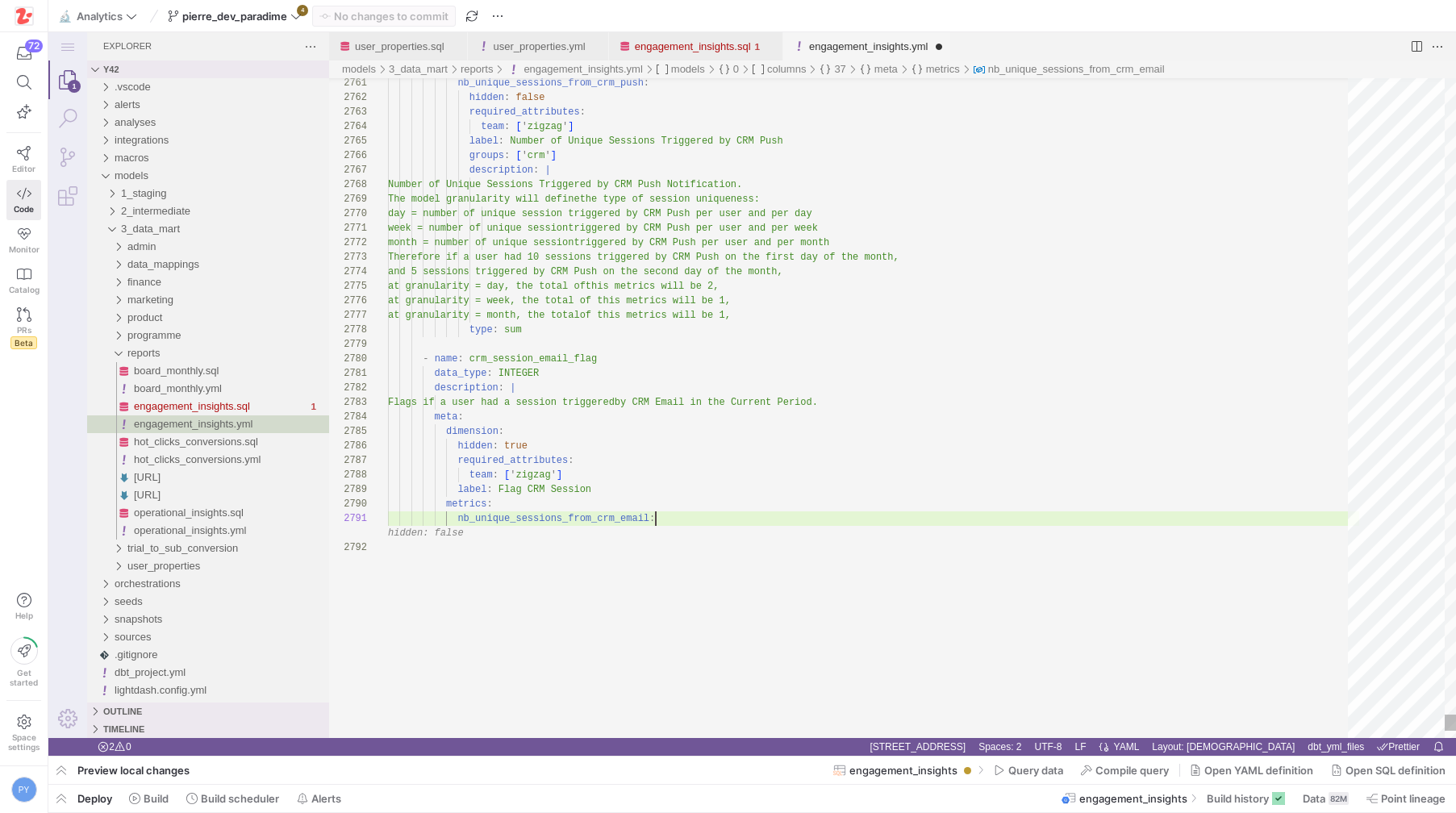
scroll to position [15, 157]
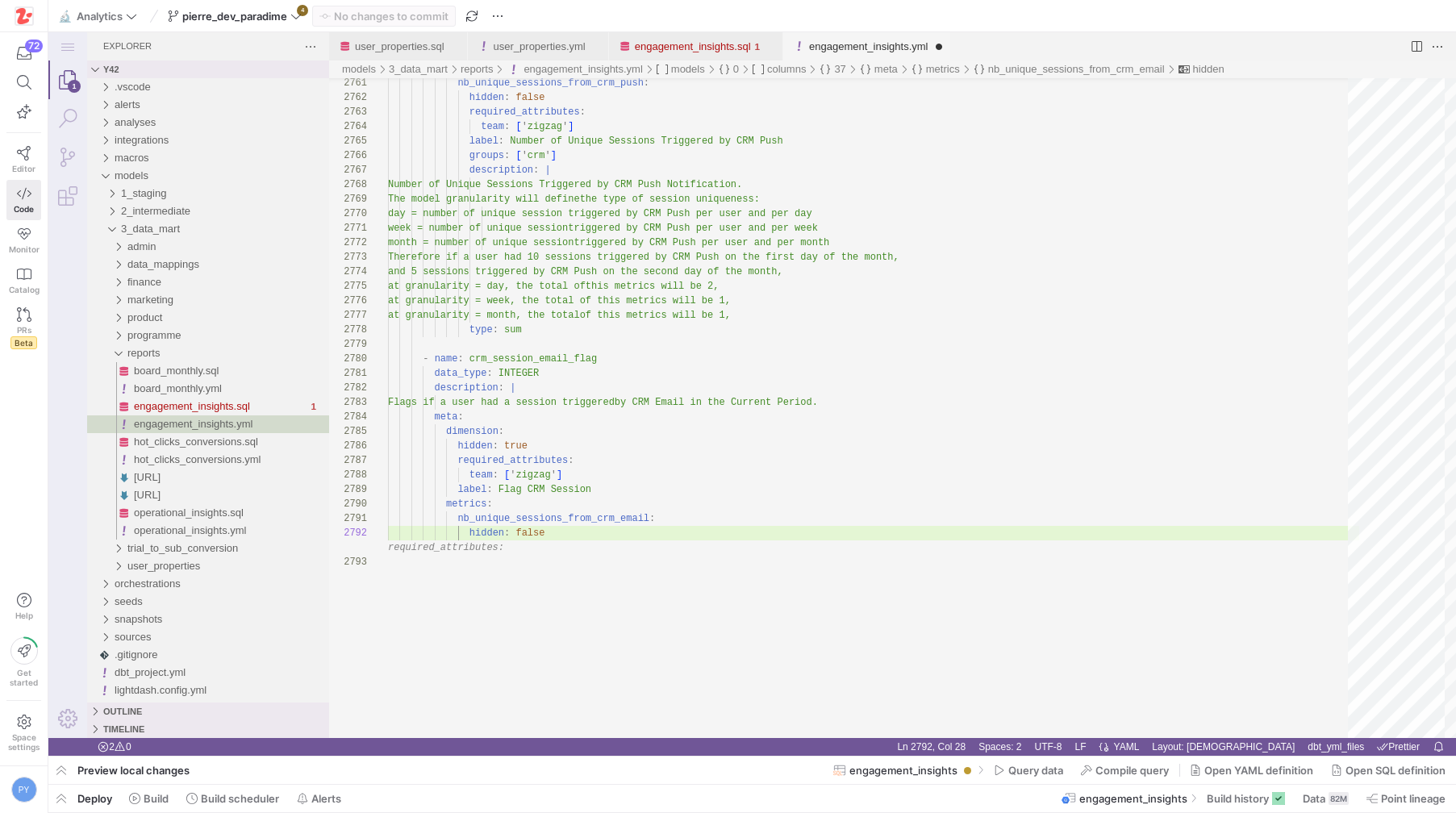
type textarea "nb_unique_sessions_from_crm_email: hidden: false"
